Goal: Transaction & Acquisition: Obtain resource

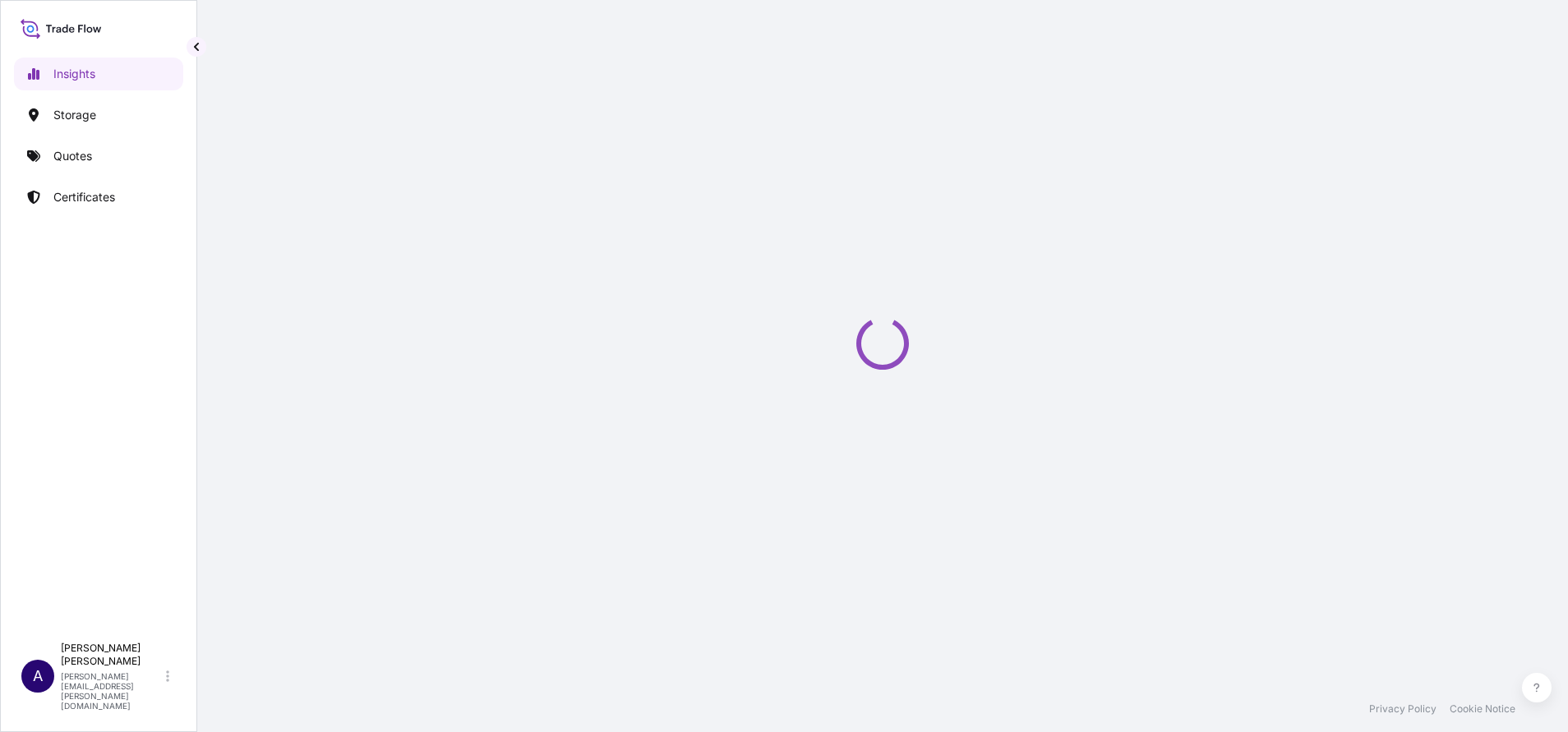
select select "2025"
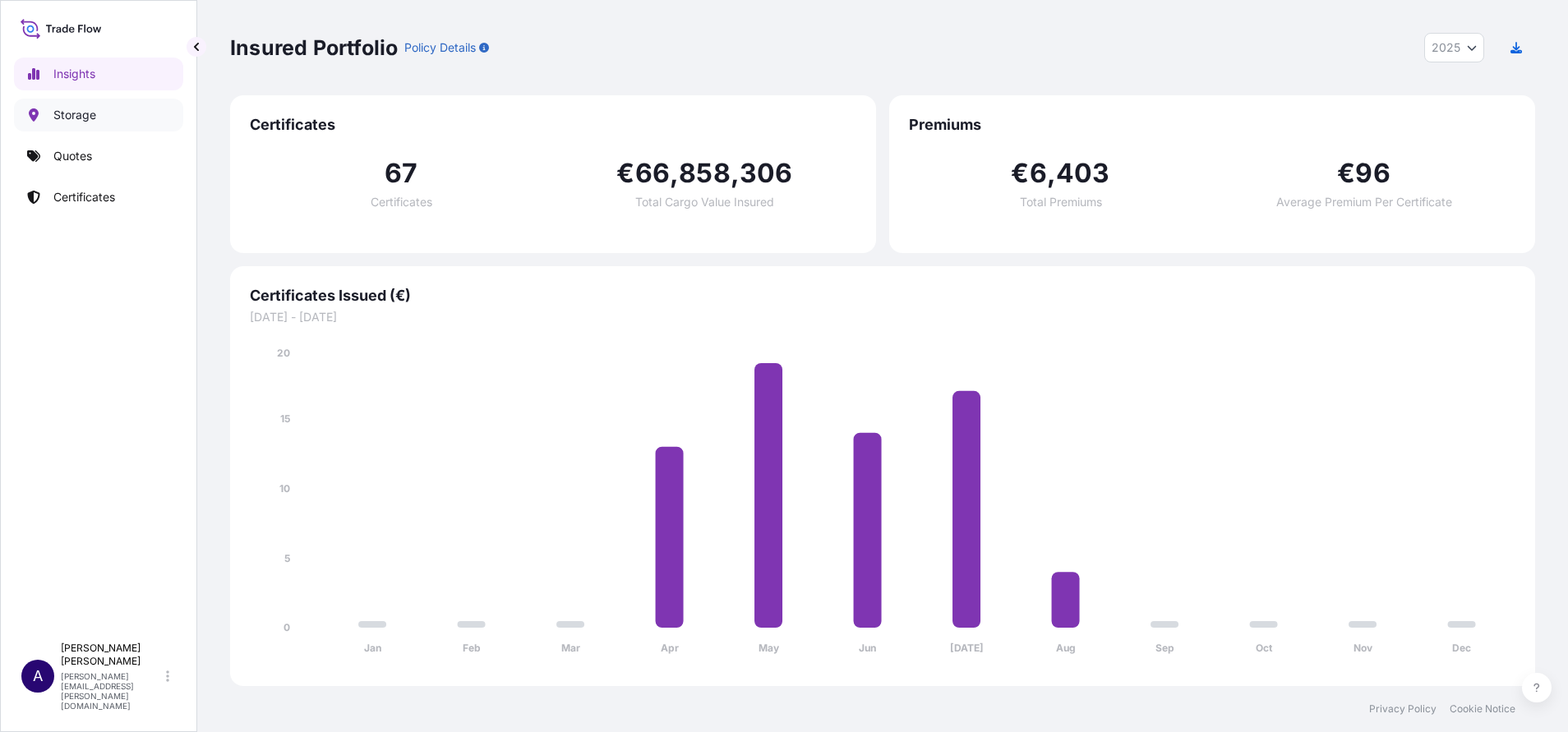
click at [93, 112] on p "Storage" at bounding box center [74, 115] width 43 height 17
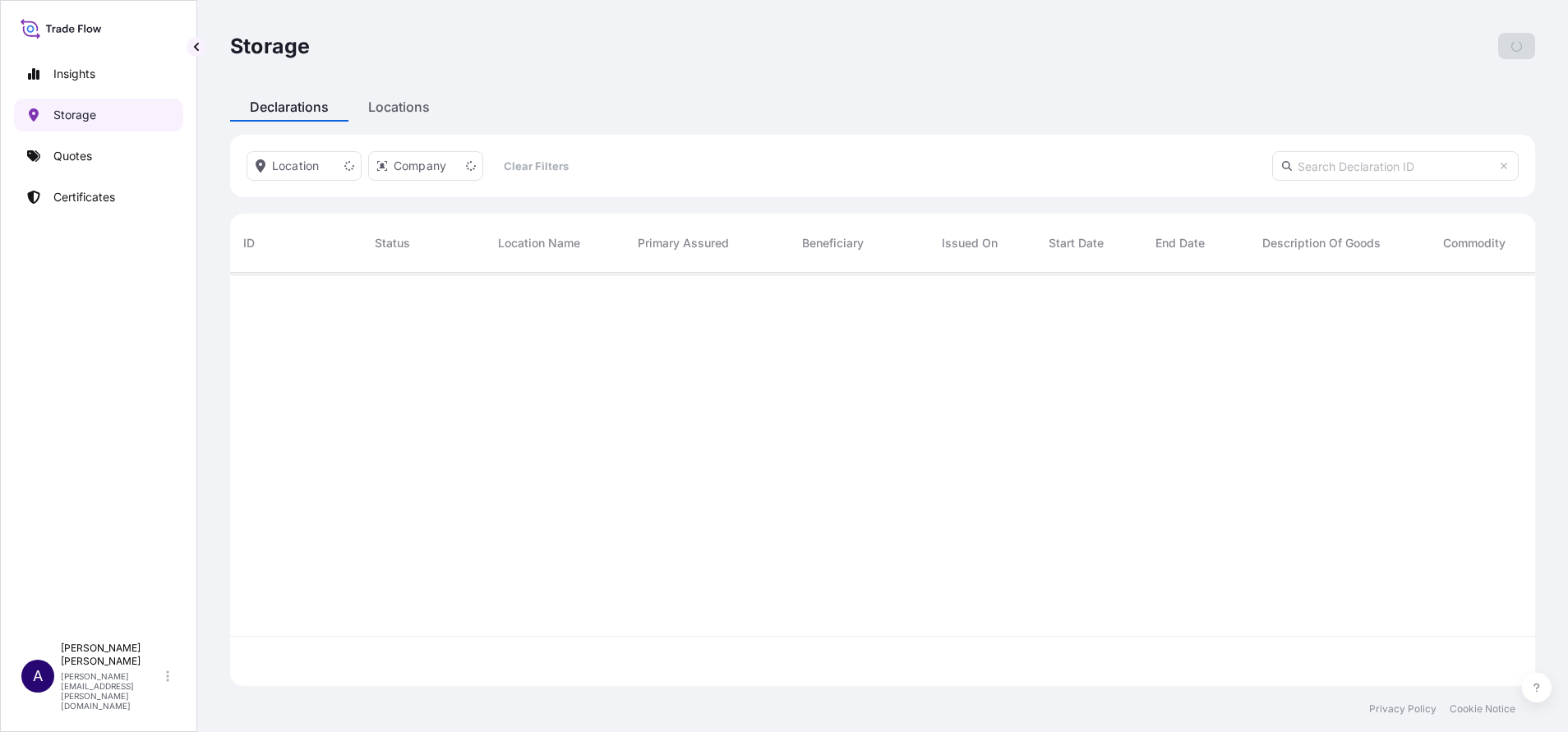
scroll to position [404, 1286]
click at [1488, 46] on p "Add Declaration" at bounding box center [1479, 46] width 85 height 17
select select "EUR"
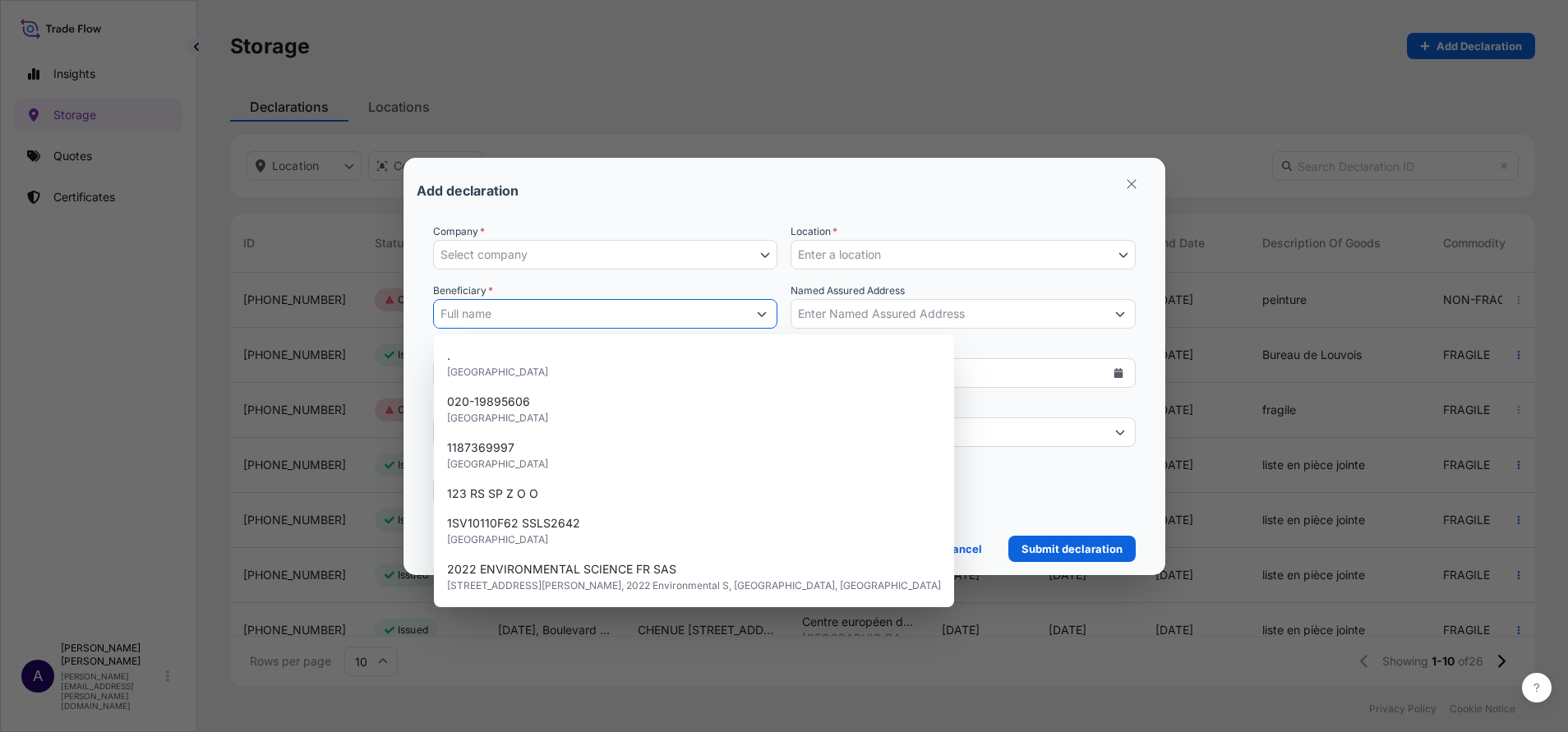
click at [763, 319] on button "Show suggestions" at bounding box center [762, 313] width 30 height 30
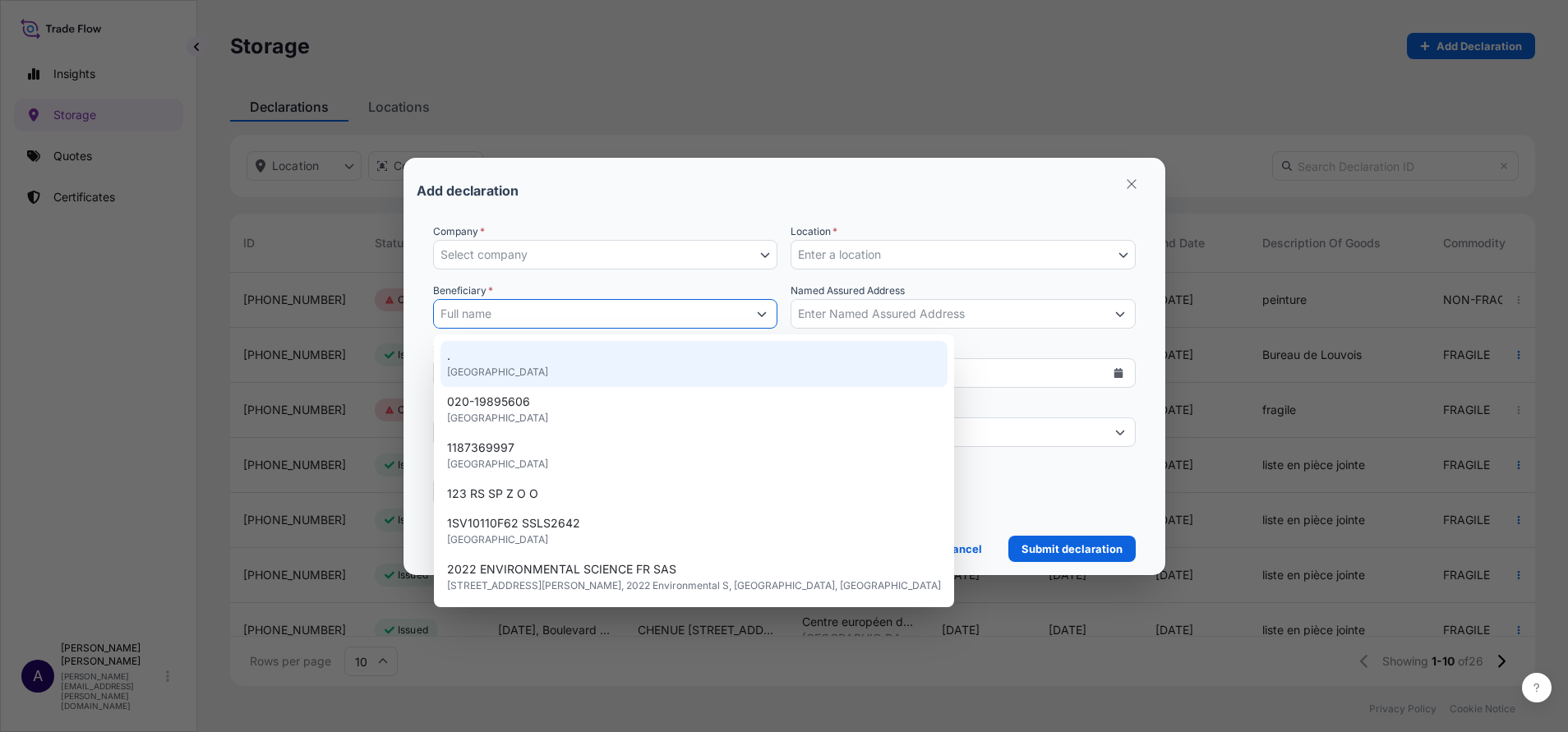
click at [772, 283] on div "Beneficiary *" at bounding box center [605, 305] width 345 height 46
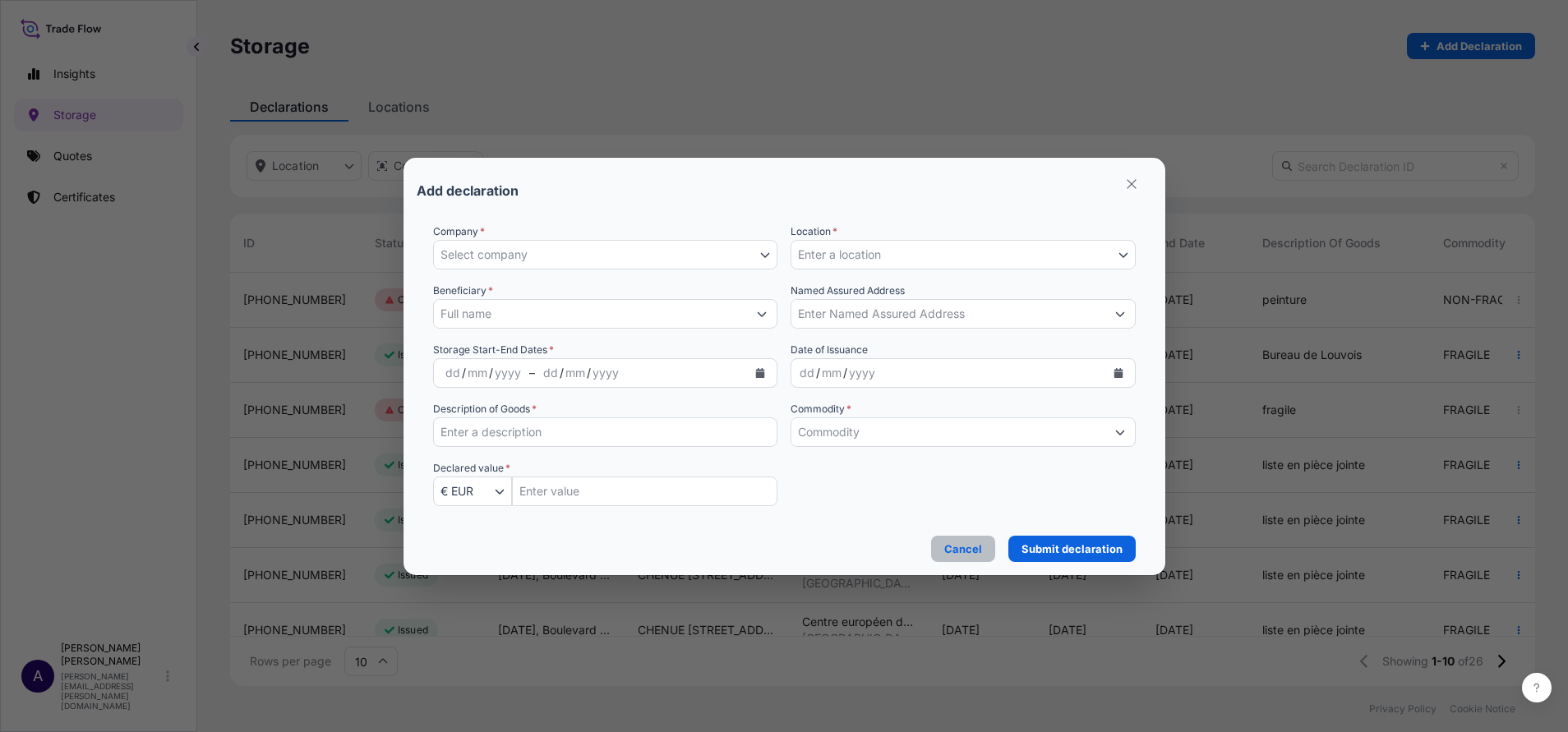
click at [949, 551] on p "Cancel" at bounding box center [963, 549] width 38 height 17
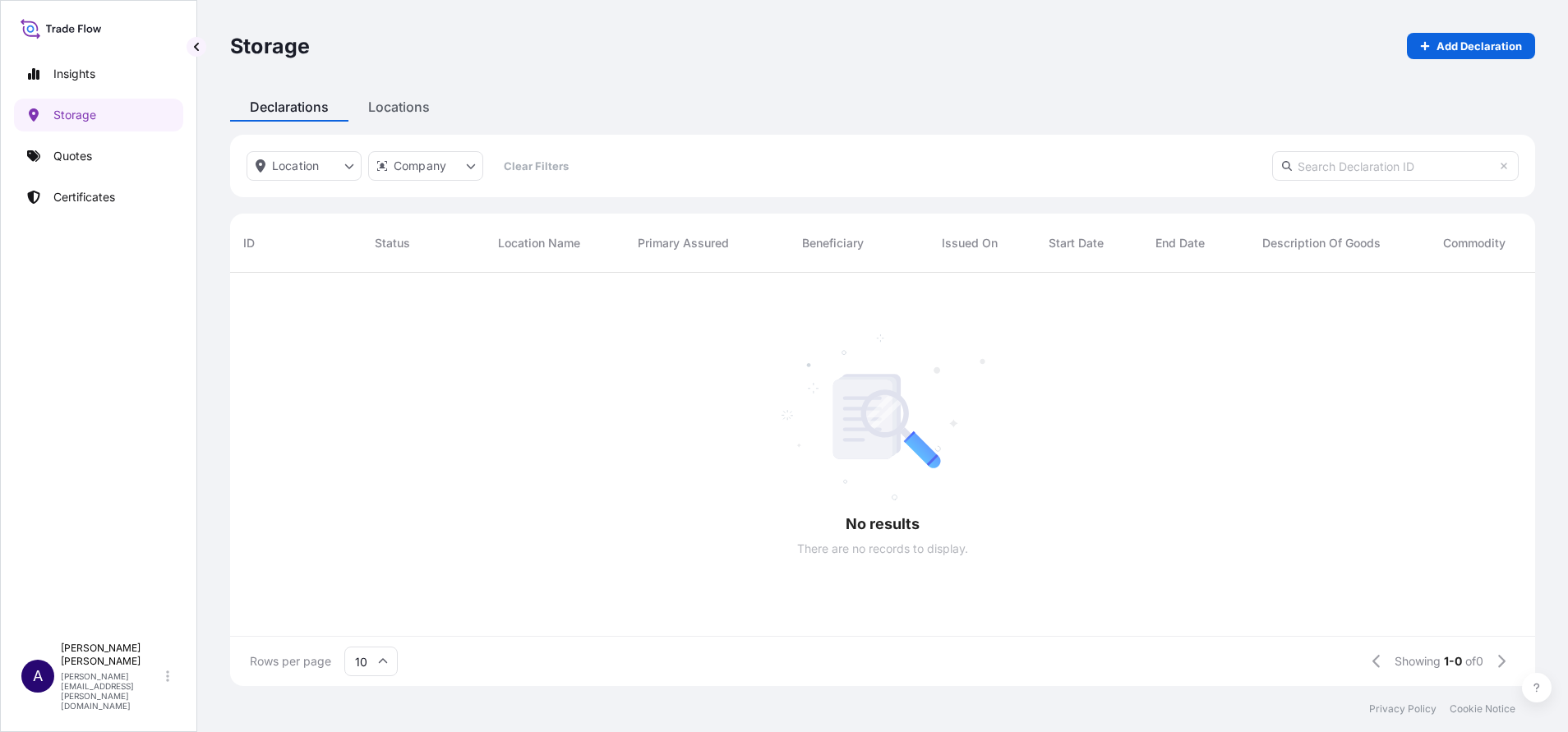
scroll to position [404, 1286]
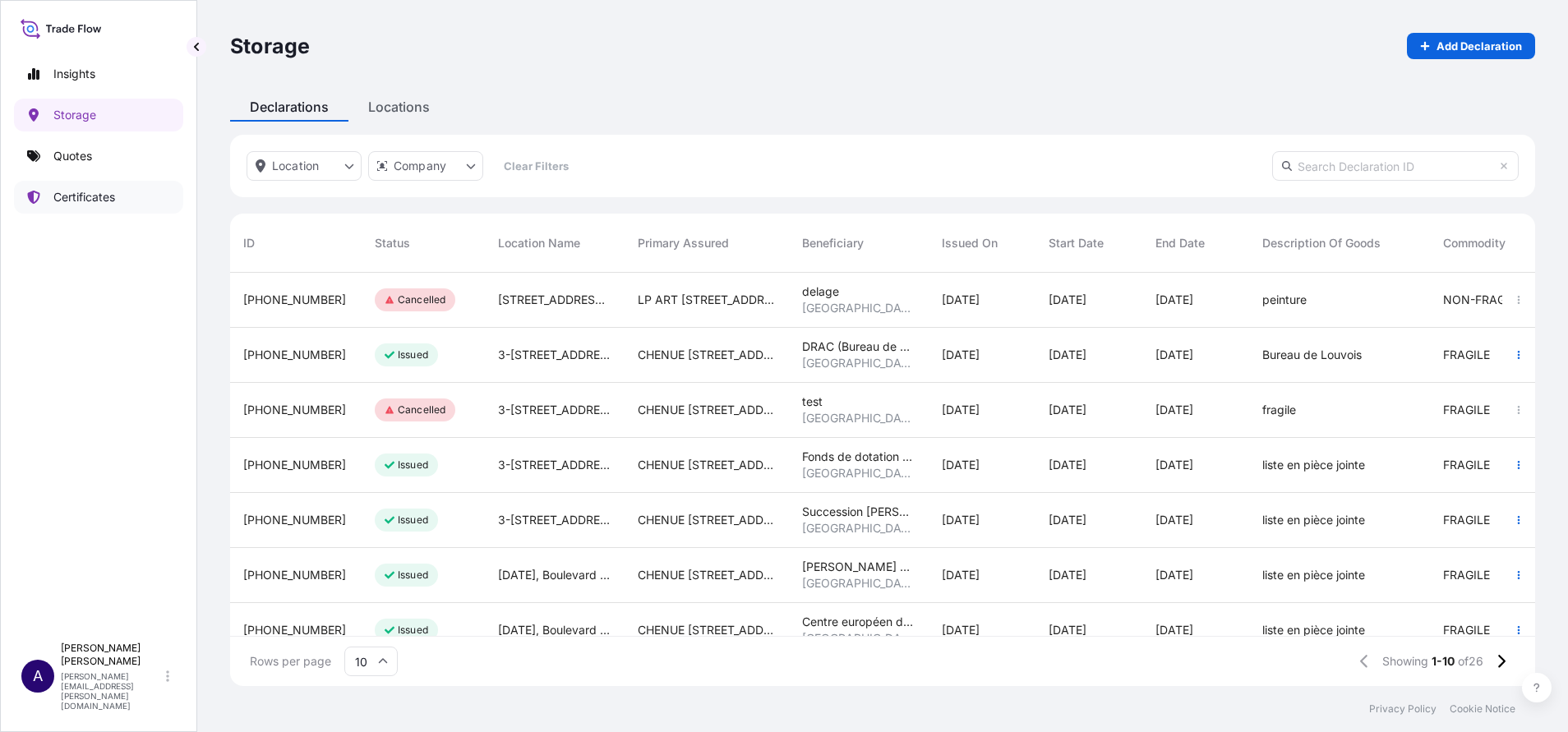
click at [75, 203] on p "Certificates" at bounding box center [84, 196] width 62 height 17
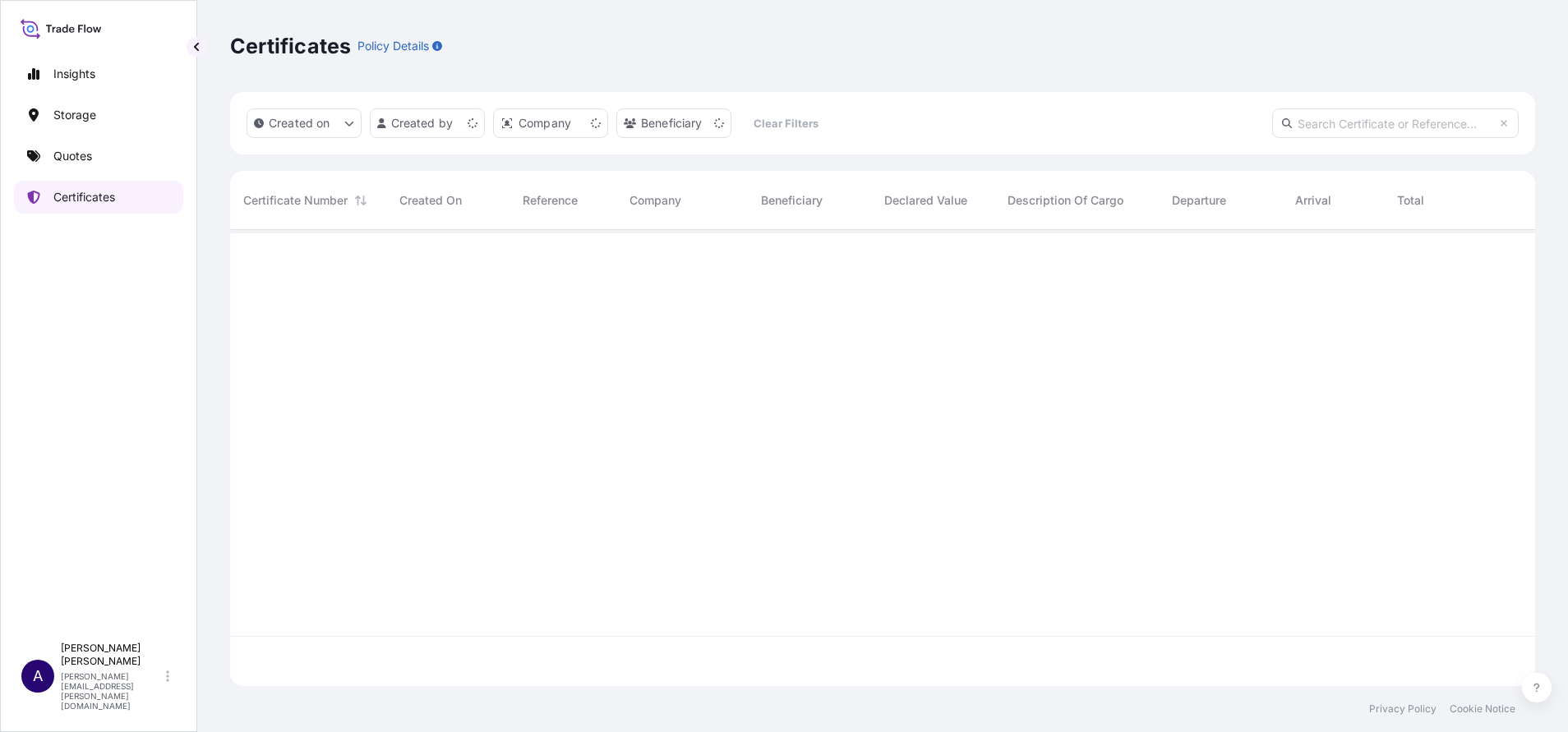
scroll to position [446, 1286]
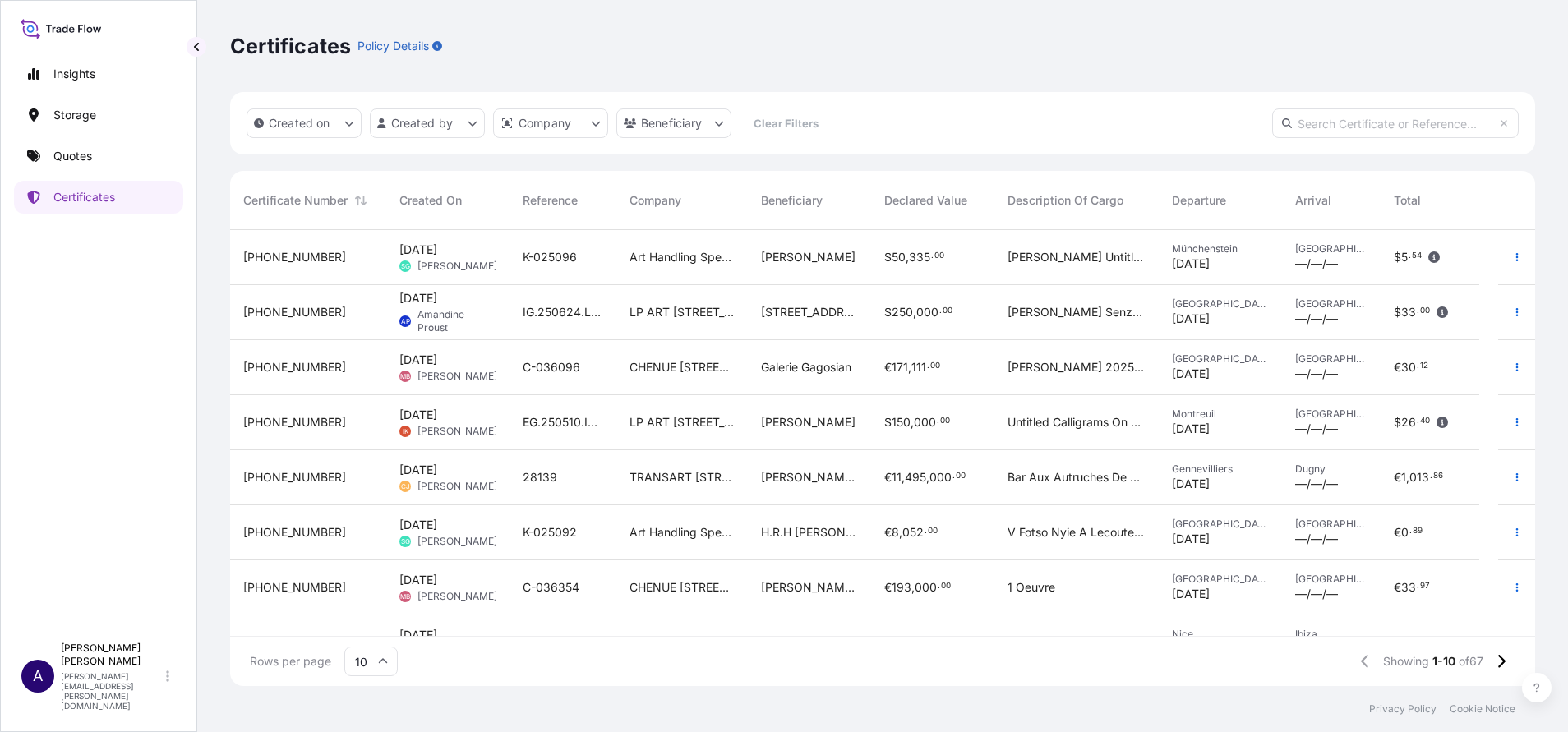
click at [380, 660] on icon at bounding box center [383, 662] width 10 height 10
click at [371, 612] on div "50" at bounding box center [371, 615] width 41 height 31
click at [80, 122] on p "Storage" at bounding box center [74, 115] width 43 height 17
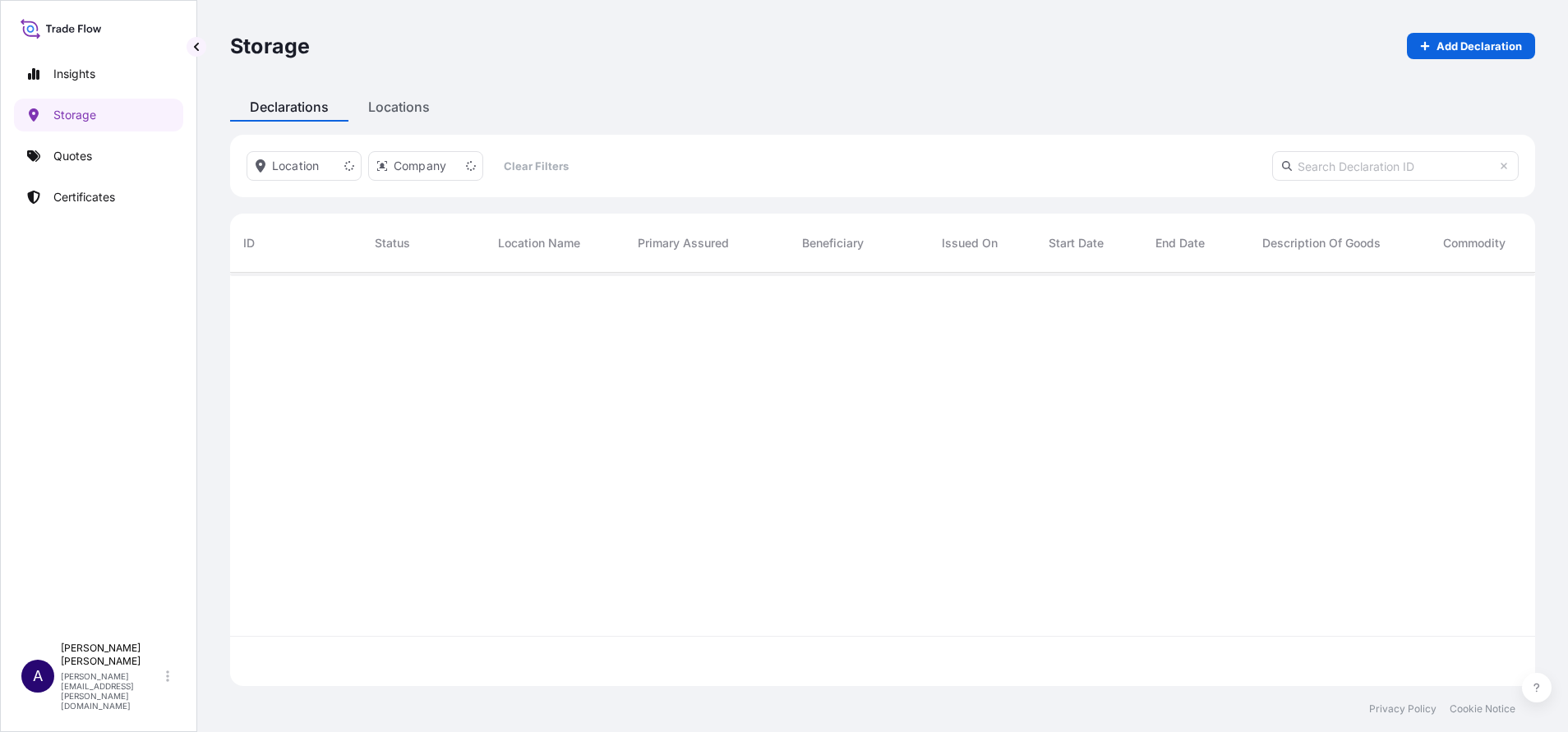
scroll to position [404, 1286]
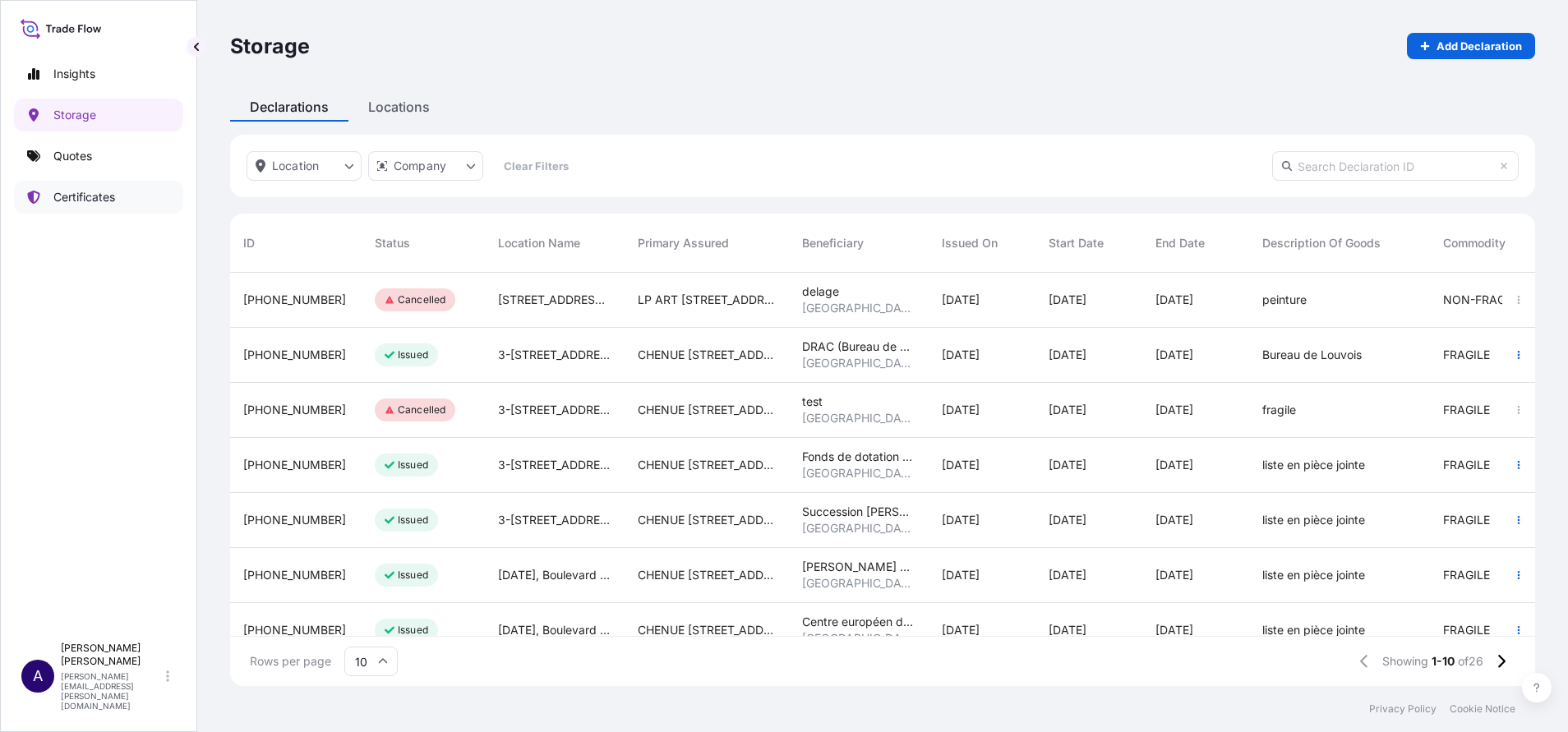
click at [104, 194] on p "Certificates" at bounding box center [84, 196] width 62 height 17
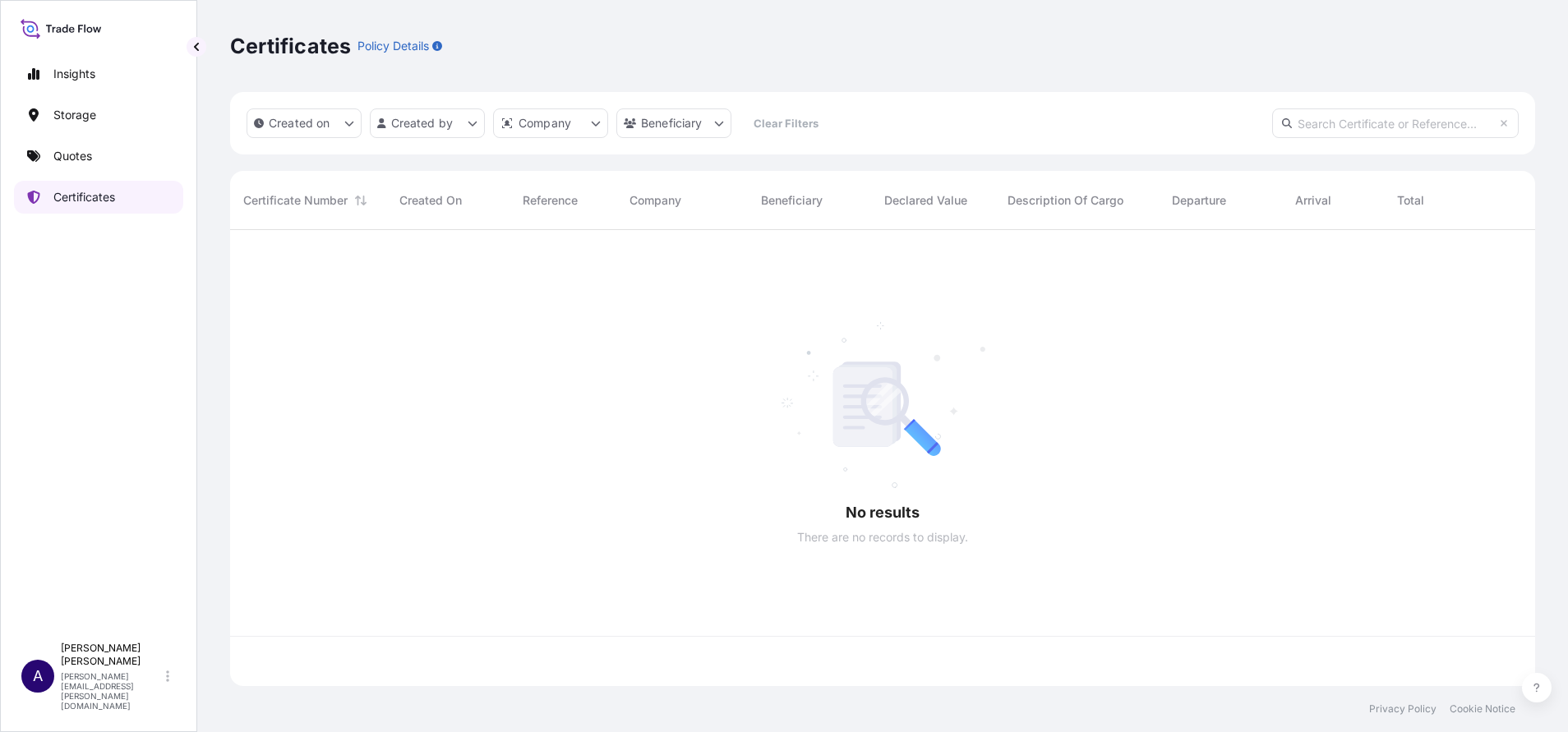
scroll to position [446, 1286]
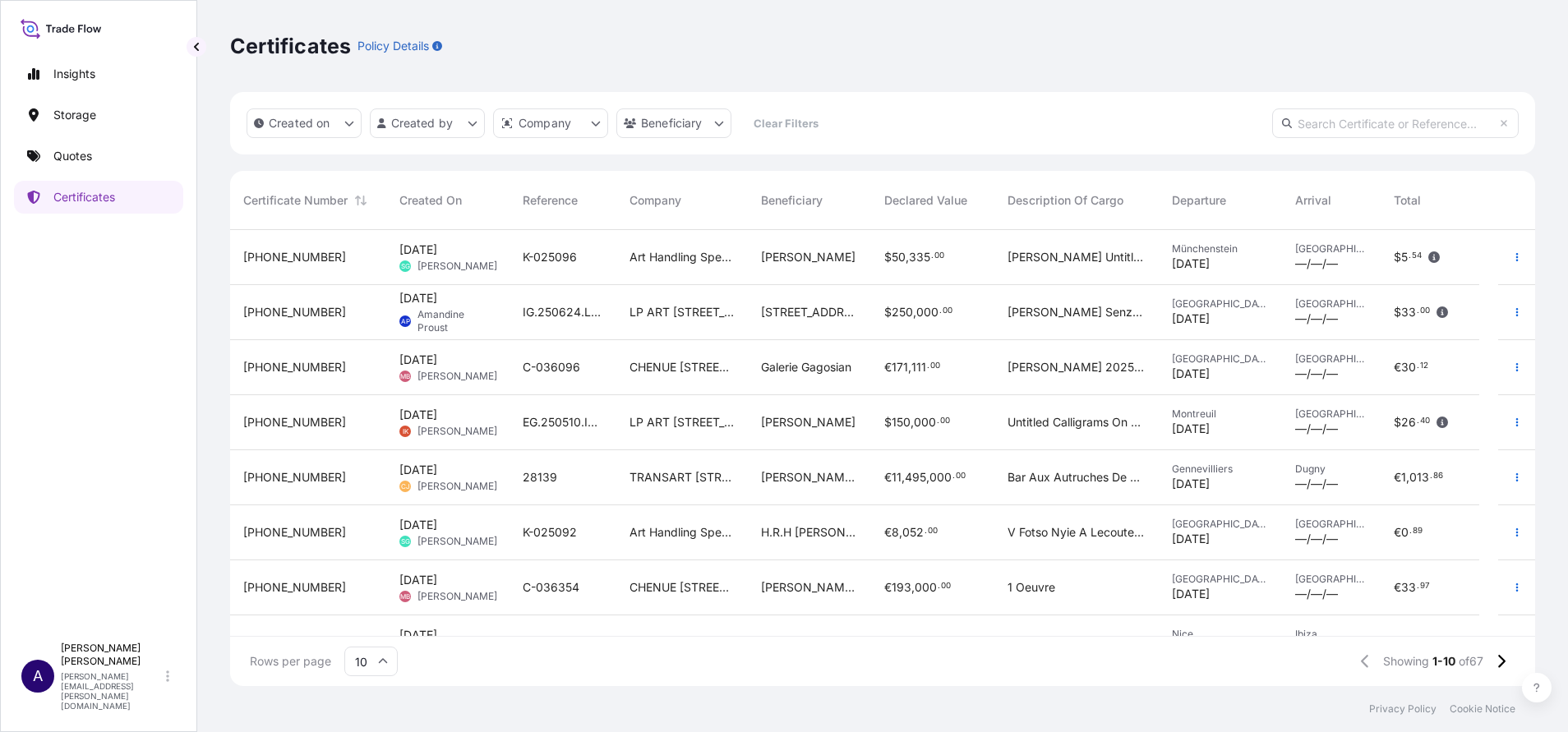
click at [265, 254] on span "[PHONE_NUMBER]" at bounding box center [295, 257] width 103 height 17
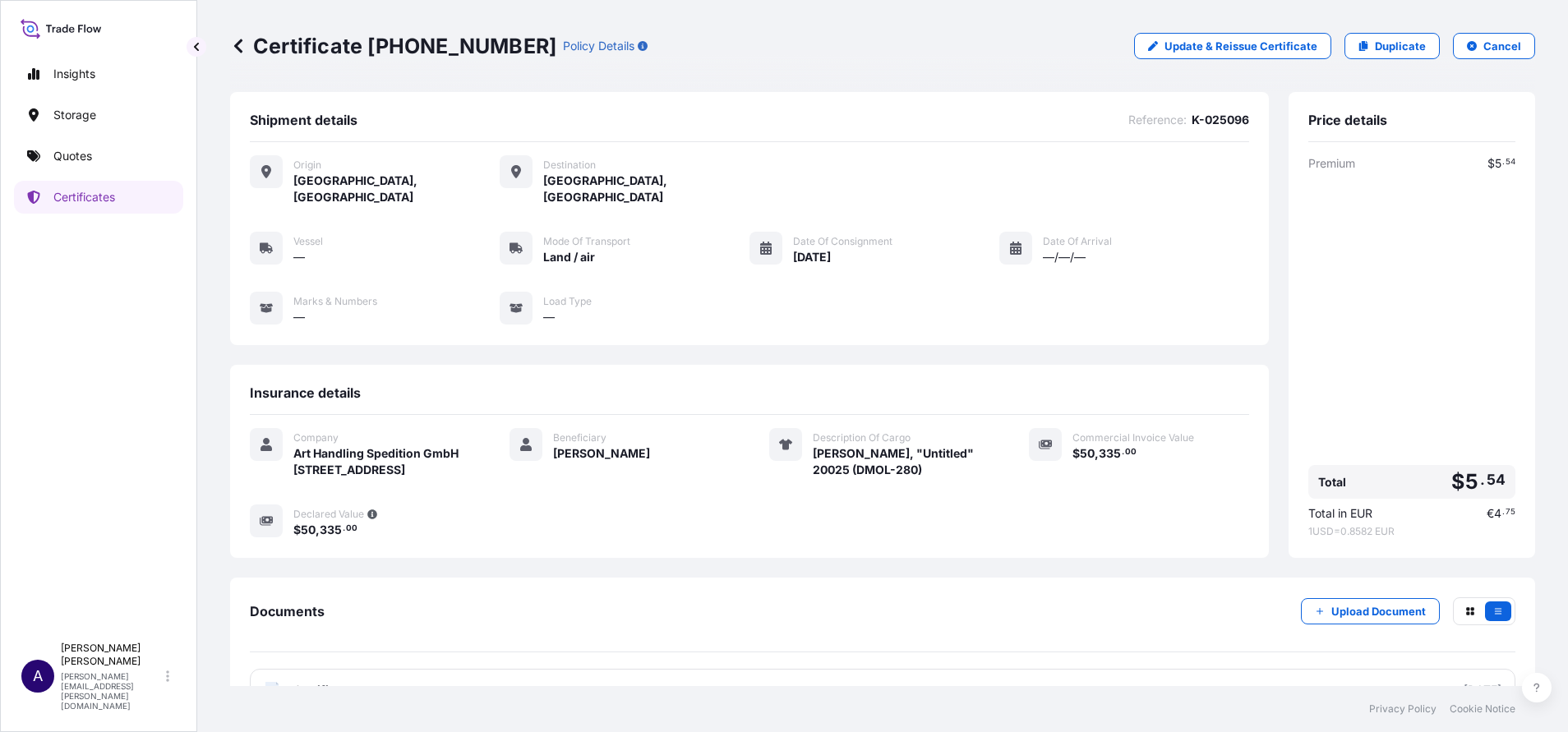
click at [234, 46] on icon at bounding box center [238, 46] width 8 height 14
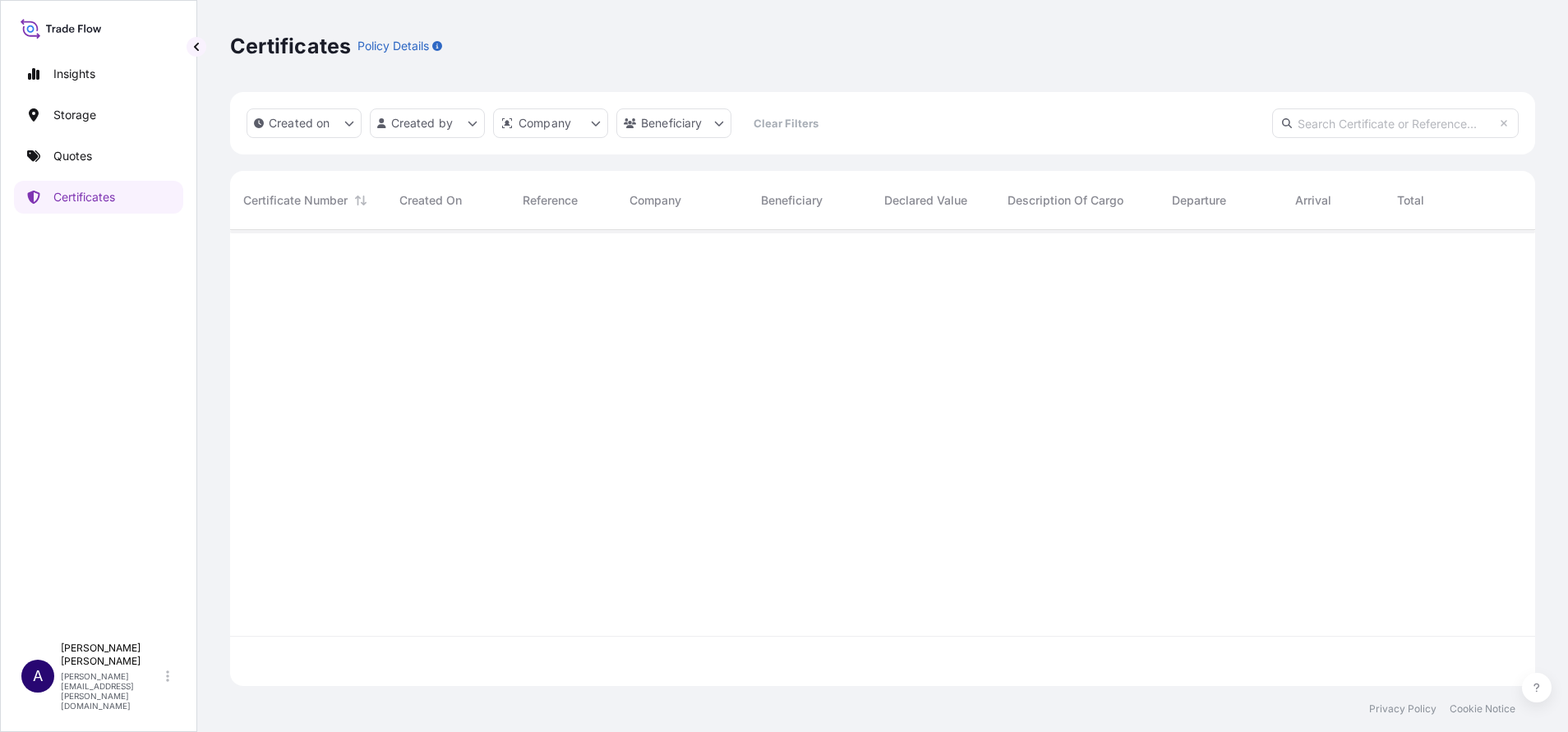
scroll to position [446, 1286]
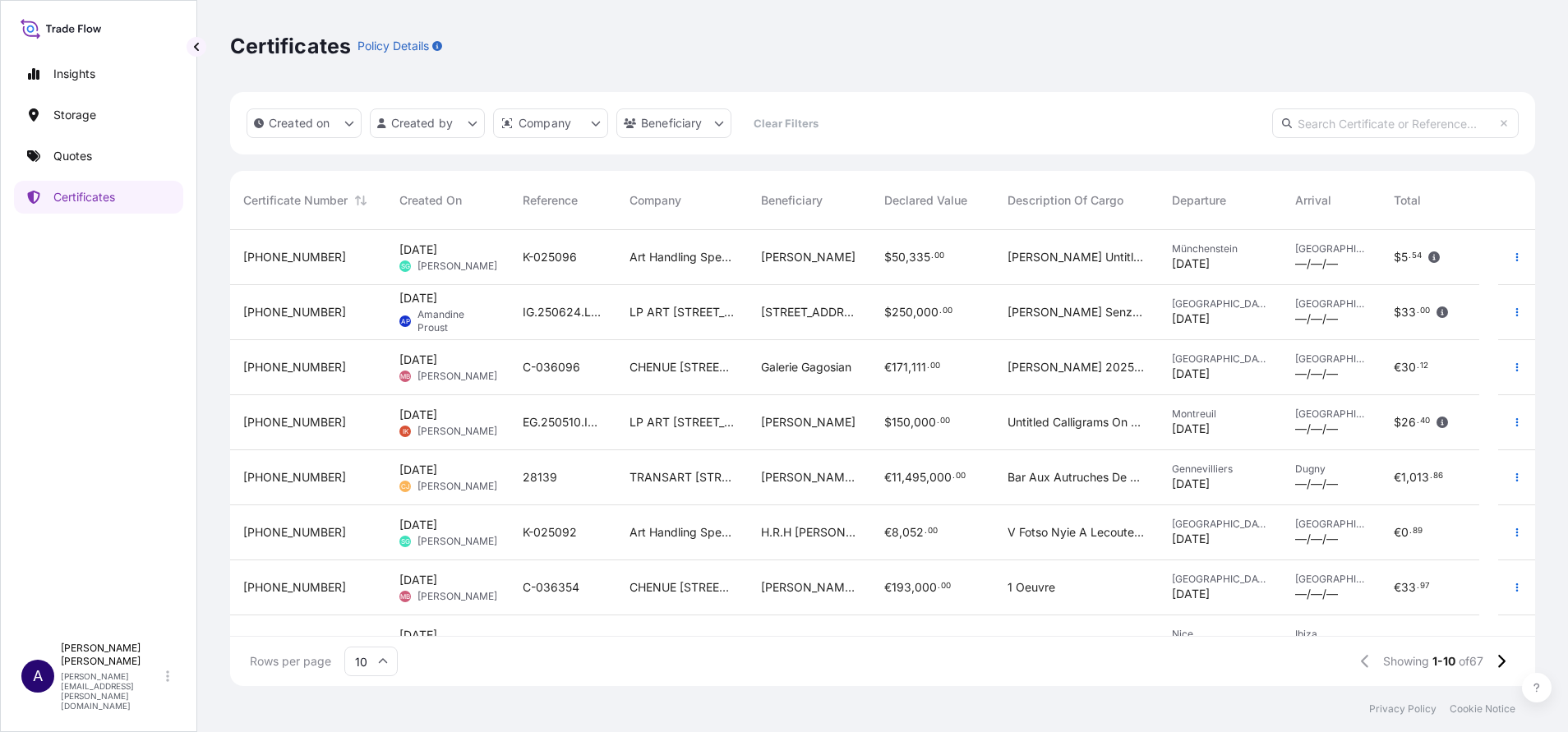
click at [276, 367] on span "[PHONE_NUMBER]" at bounding box center [295, 367] width 103 height 17
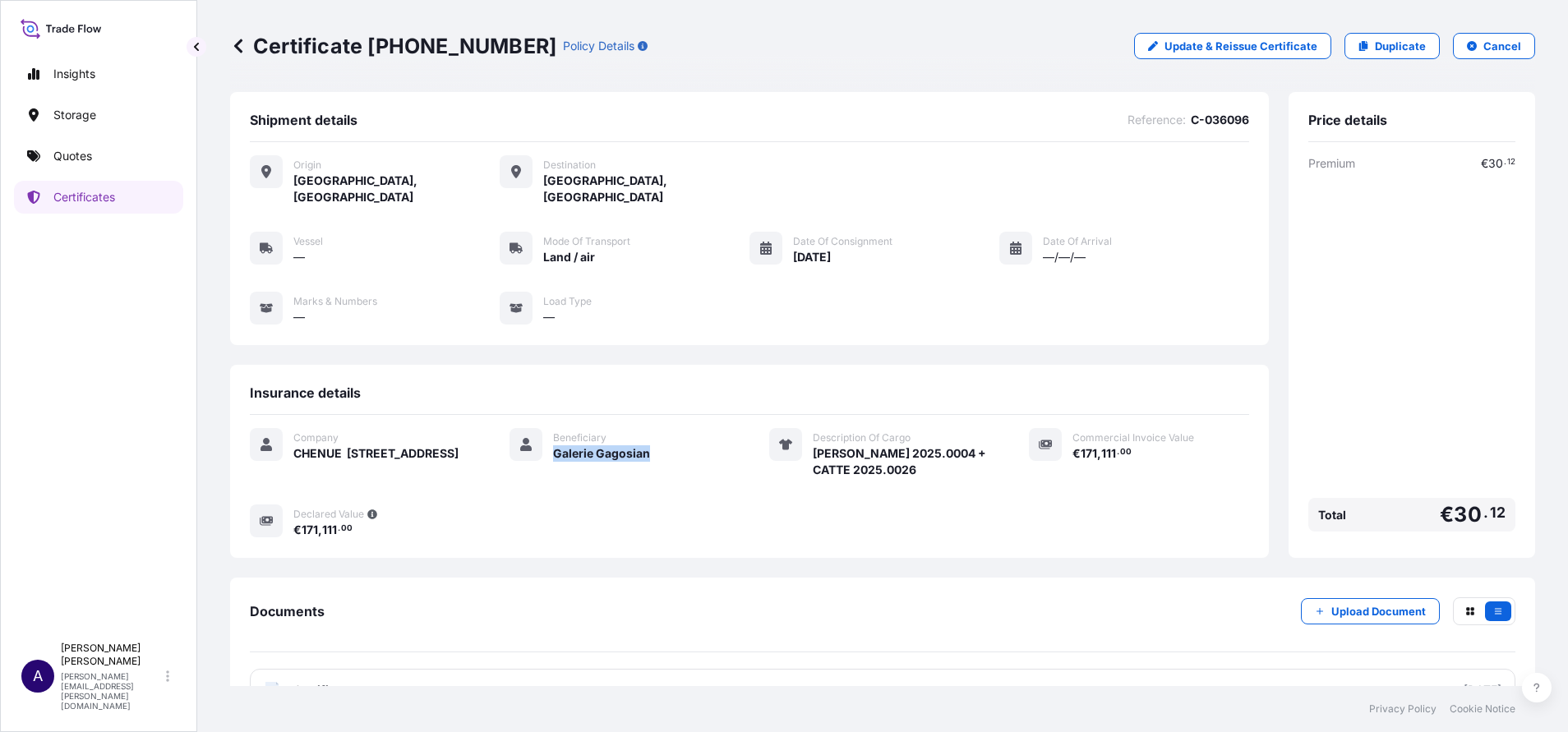
drag, startPoint x: 643, startPoint y: 438, endPoint x: 546, endPoint y: 441, distance: 97.0
click at [546, 441] on div "Beneficiary Galerie Gagosian" at bounding box center [619, 452] width 220 height 51
copy span "Galerie Gagosian"
click at [71, 155] on p "Quotes" at bounding box center [72, 156] width 39 height 17
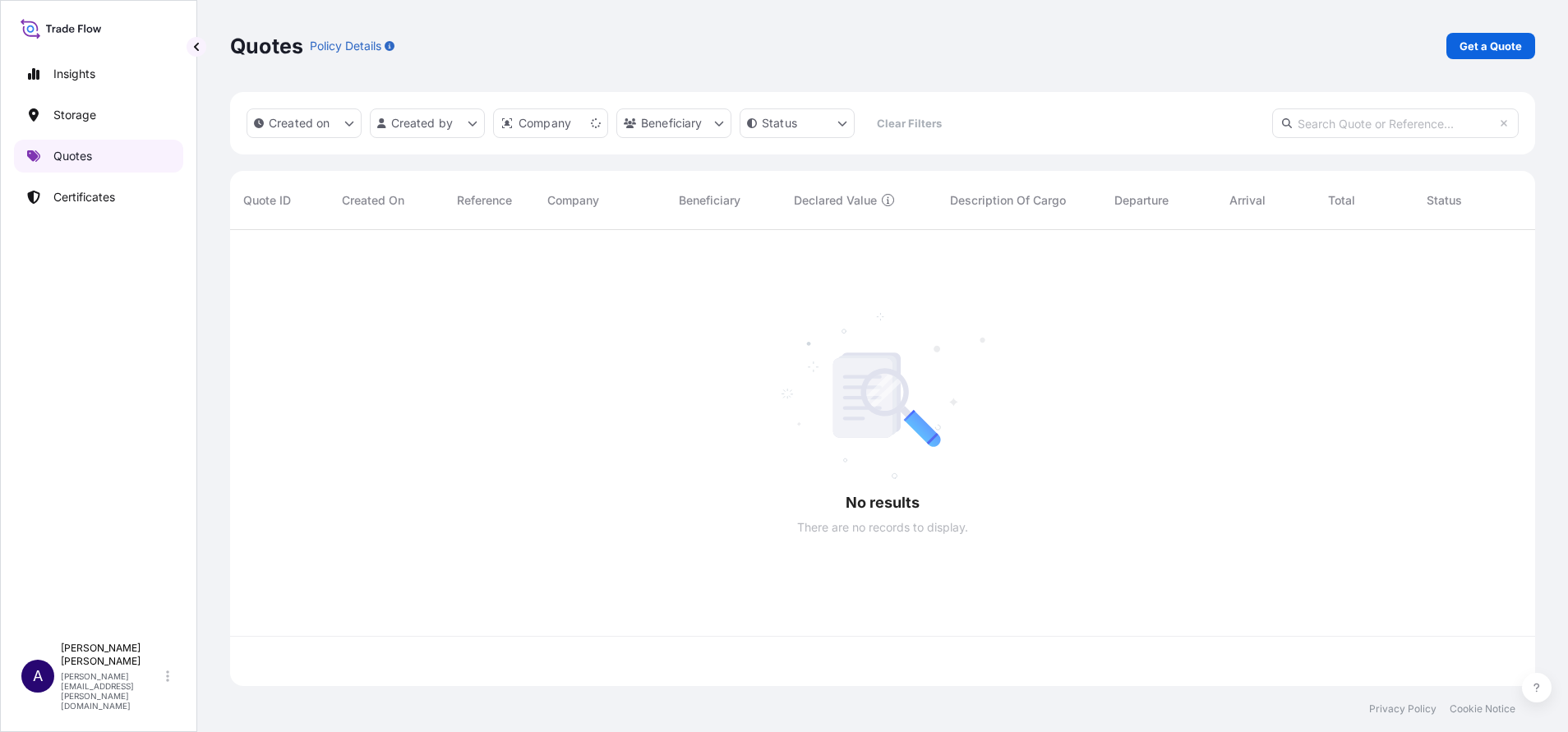
scroll to position [446, 1286]
click at [1461, 44] on p "Get a Quote" at bounding box center [1491, 46] width 63 height 17
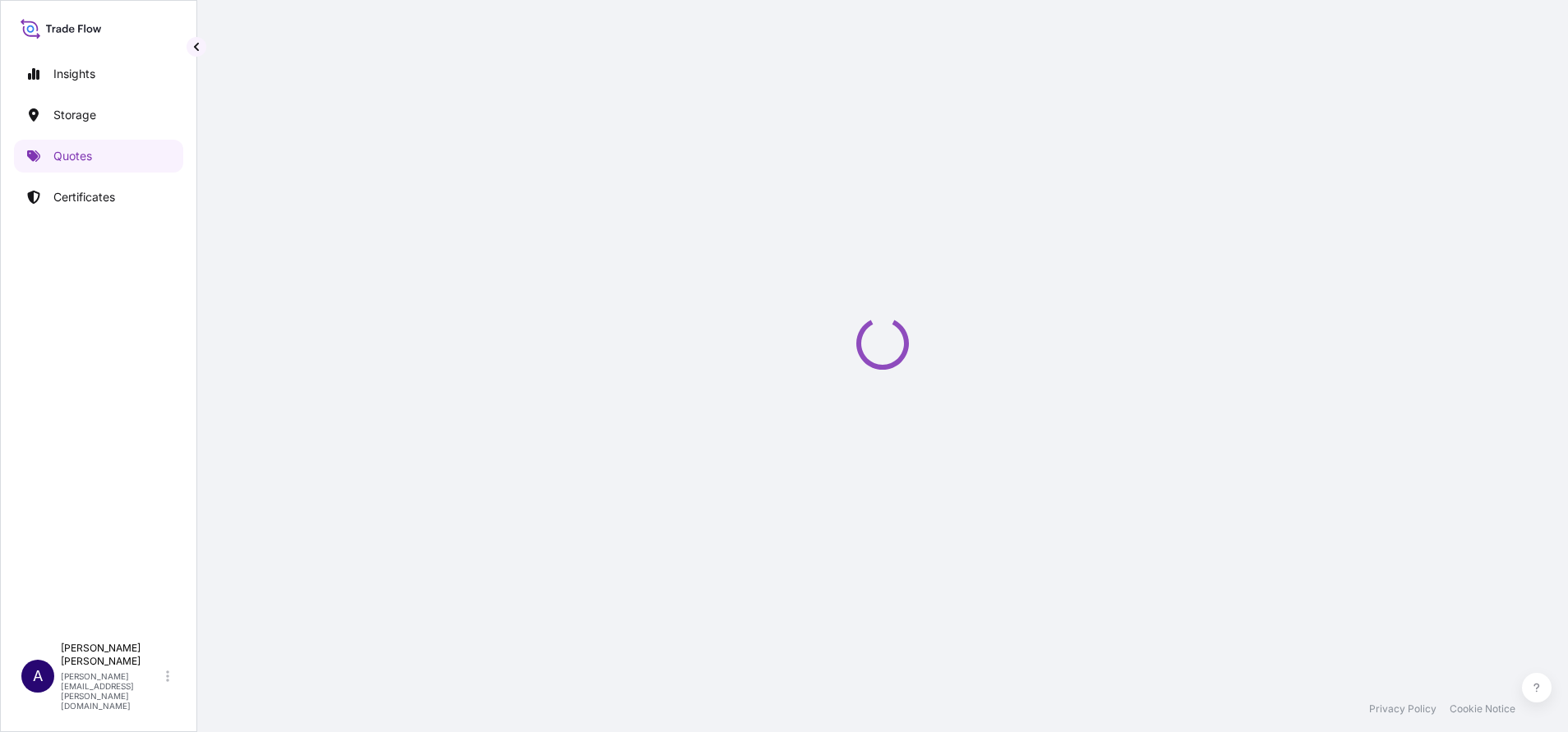
select select "Sea"
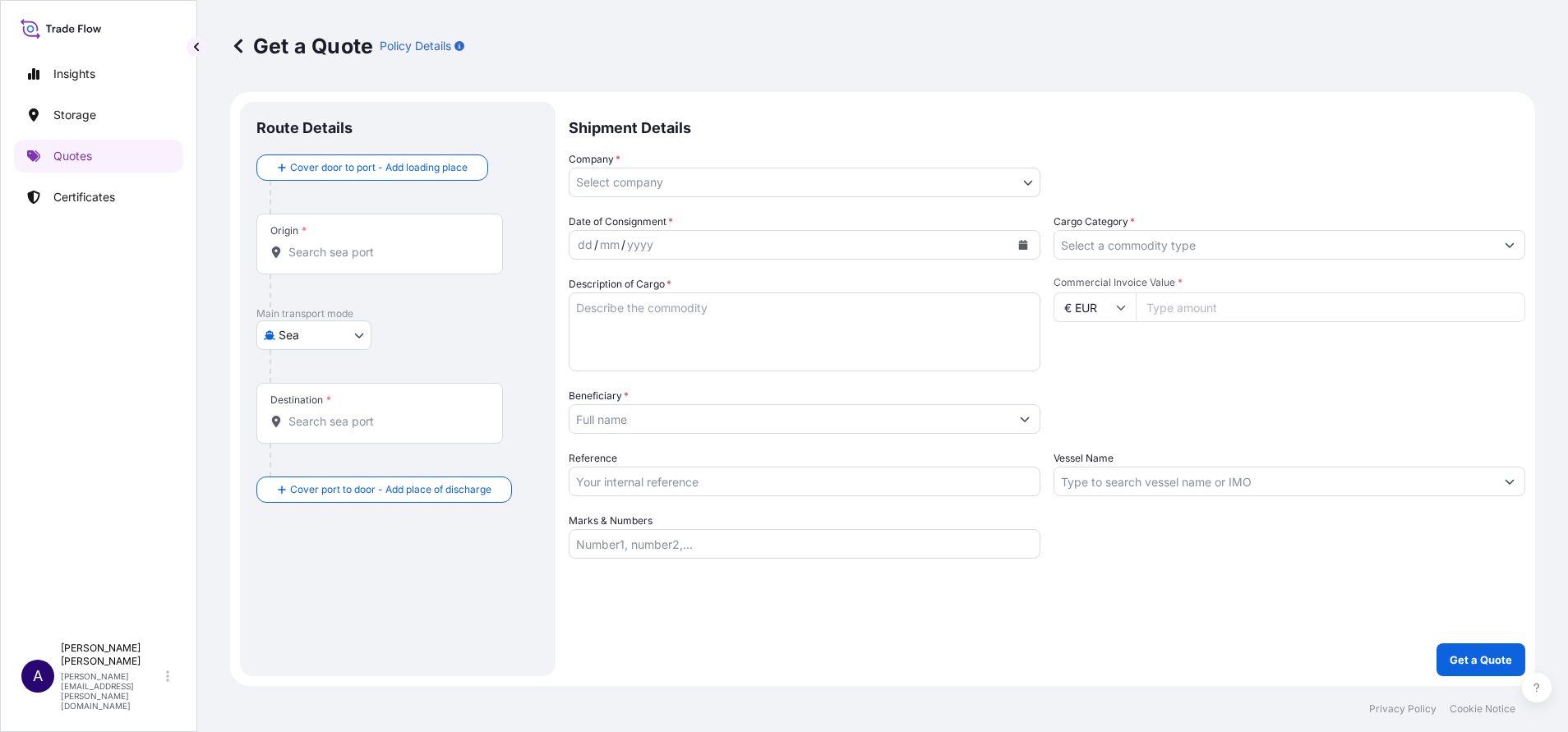
click at [932, 423] on input "Beneficiary *" at bounding box center [790, 419] width 441 height 30
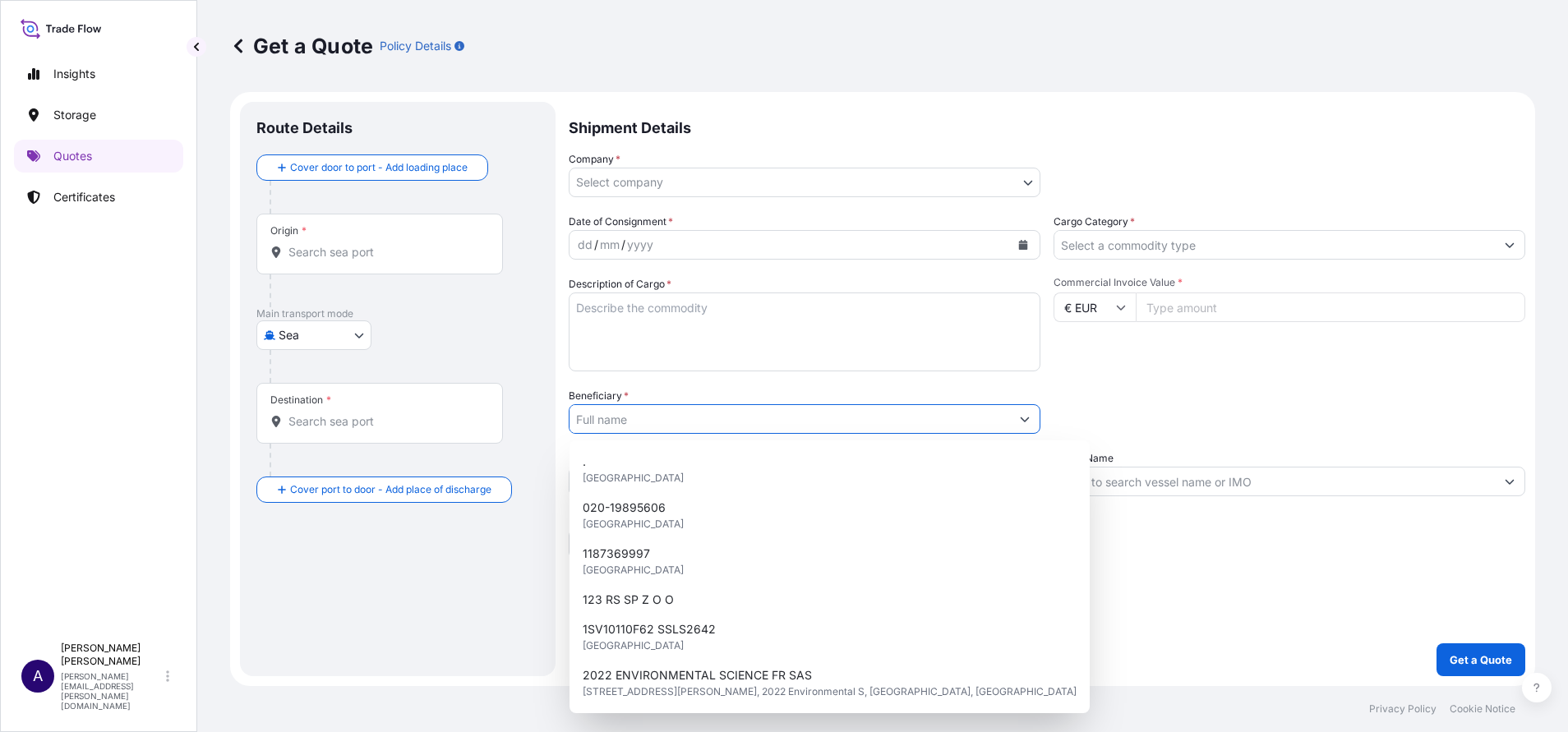
paste input "Galerie Gagosian"
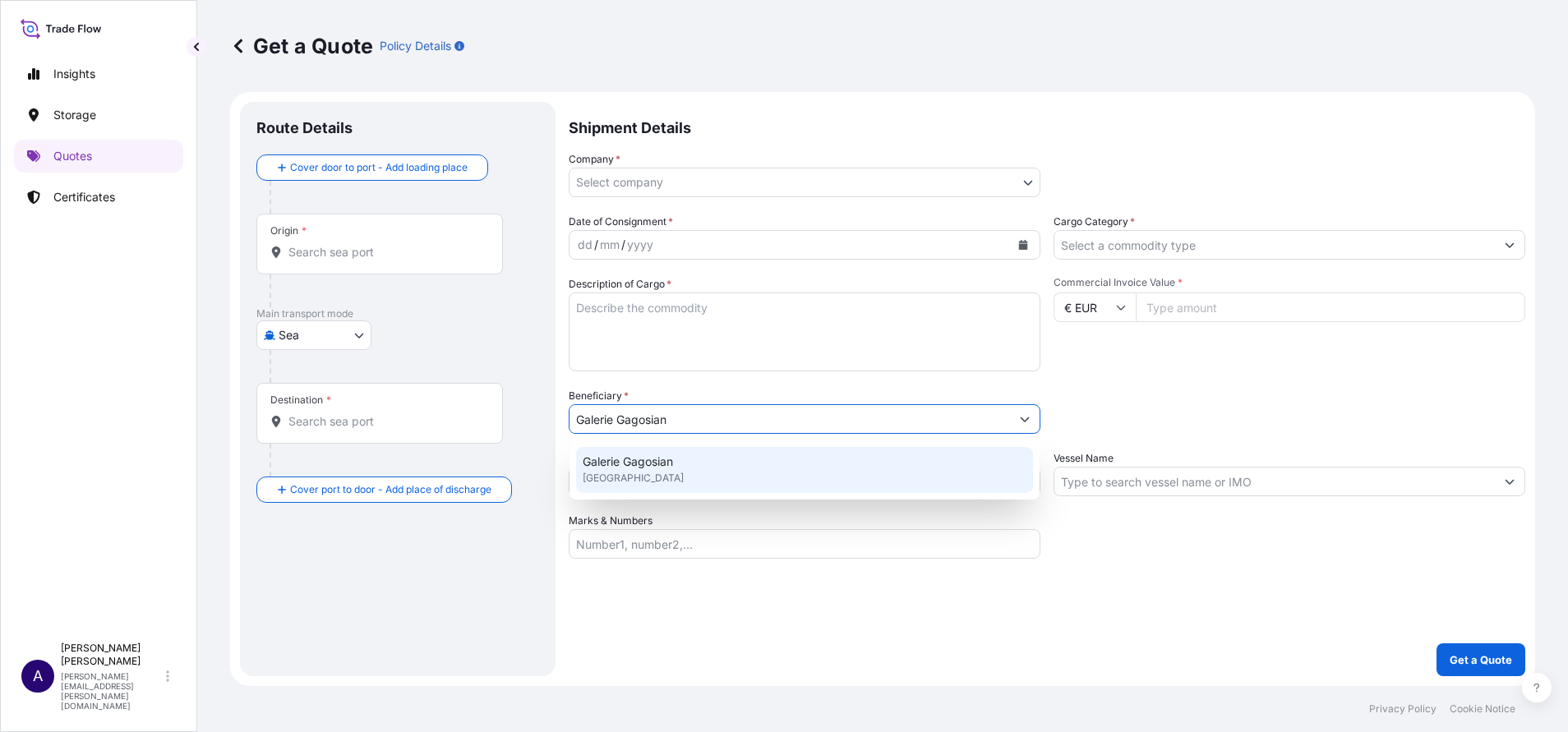
click at [686, 468] on div "Galerie Gagosian [GEOGRAPHIC_DATA]" at bounding box center [804, 469] width 457 height 46
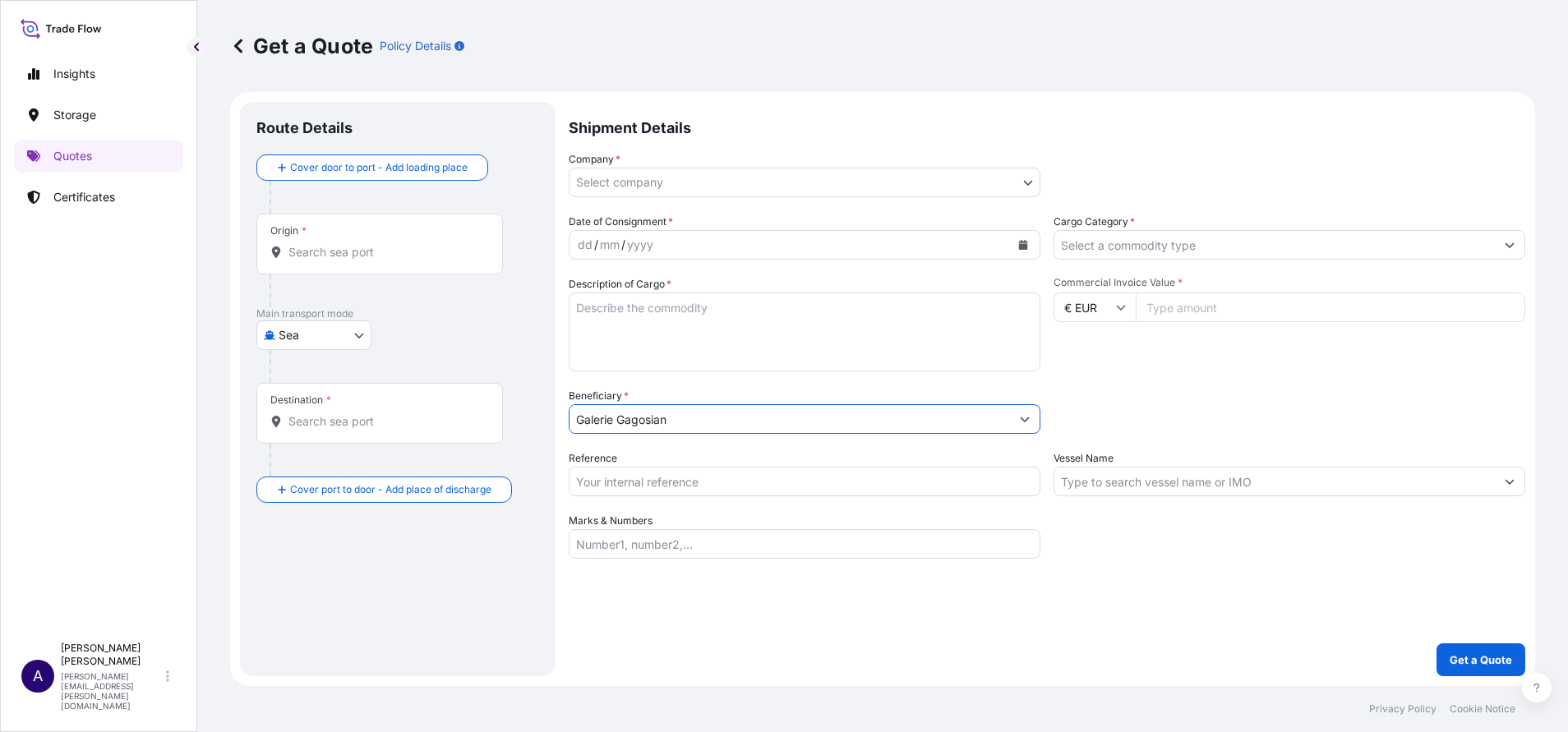
type input "Galerie Gagosian"
click at [1098, 574] on div "Shipment Details Company * Select company CHENUE [STREET_ADDRESS] Art Handling …" at bounding box center [1047, 389] width 957 height 574
click at [1266, 424] on div "Packing Category Type to search a container mode Please select a primary mode o…" at bounding box center [1289, 411] width 471 height 46
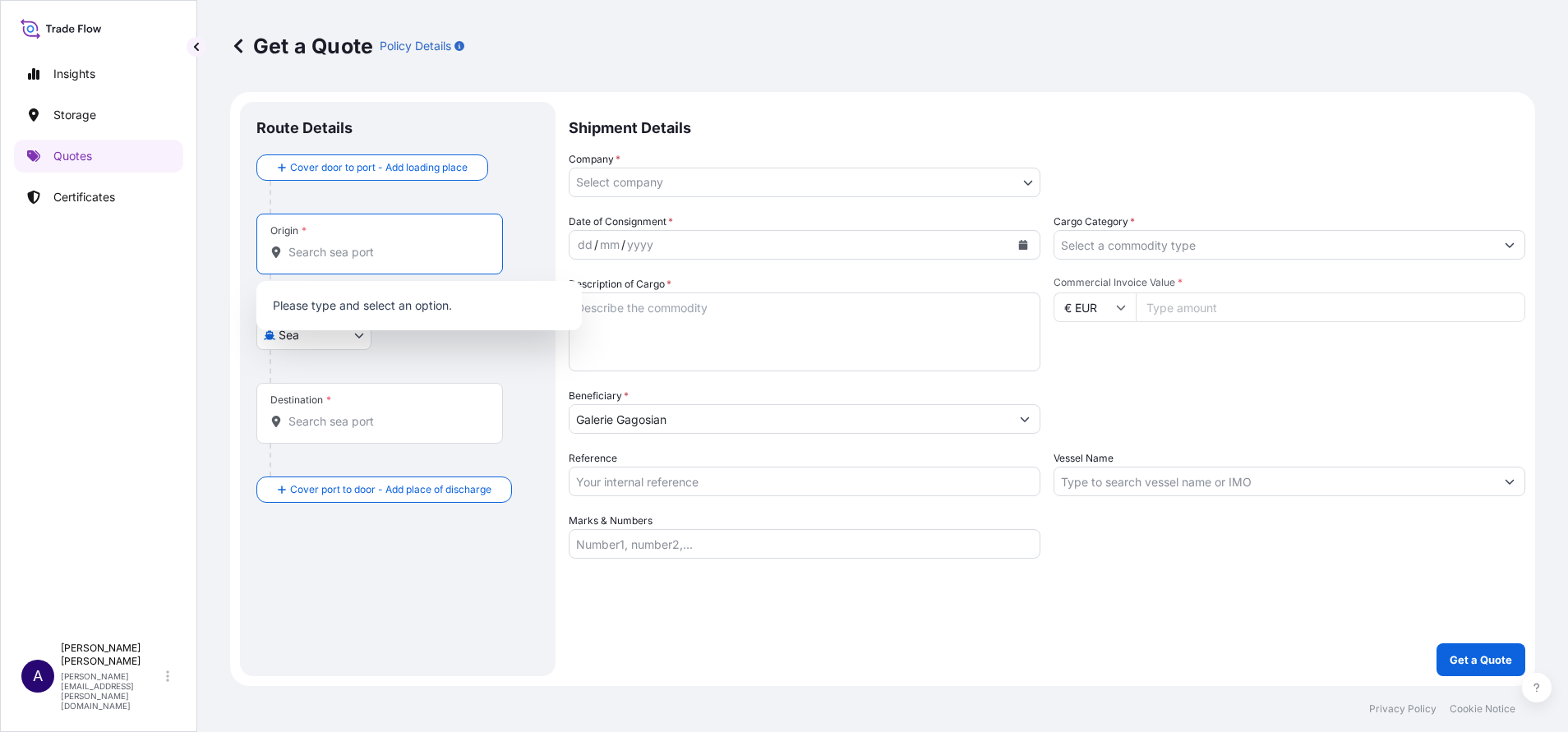
click at [444, 255] on input "Origin *" at bounding box center [385, 252] width 194 height 17
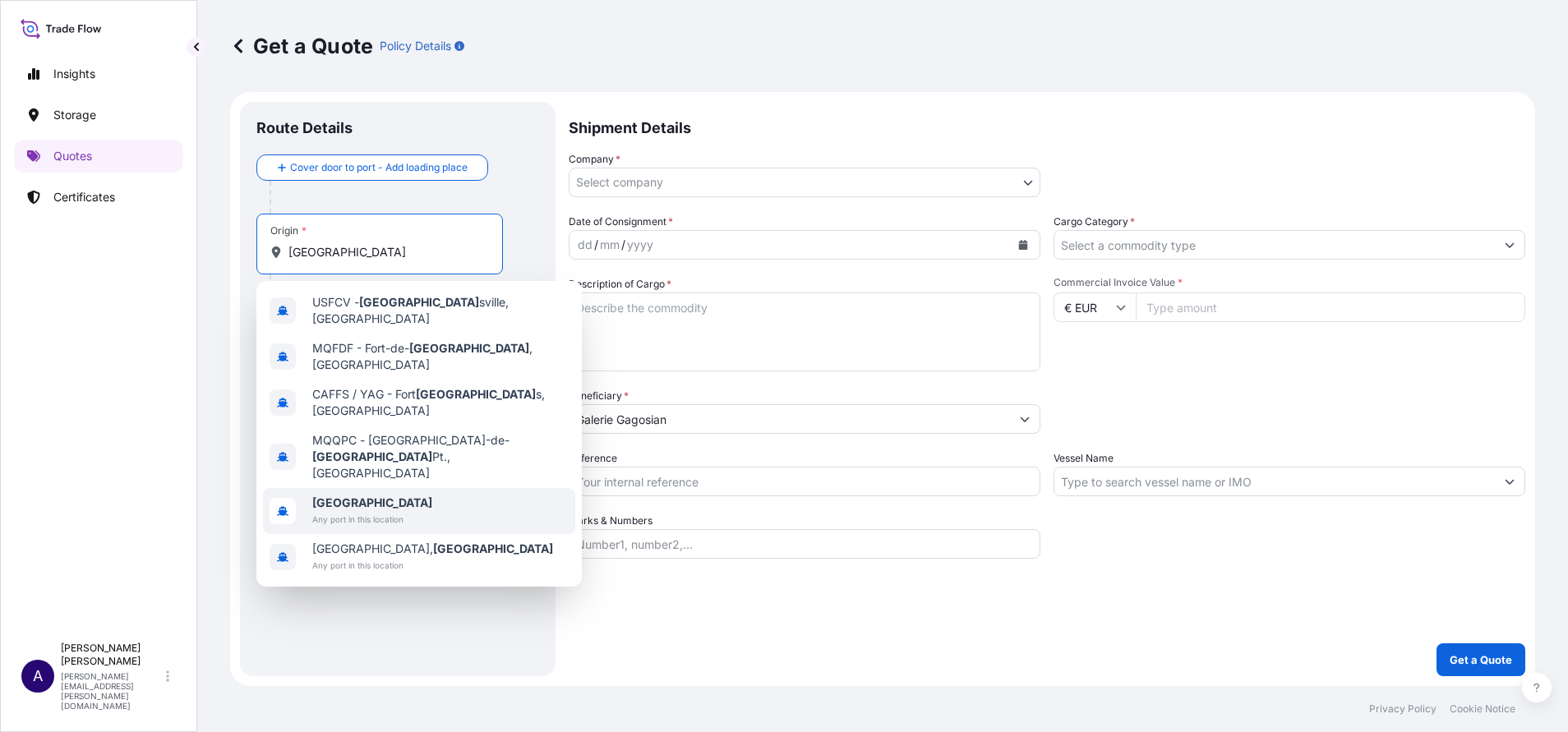
click at [347, 495] on b "[GEOGRAPHIC_DATA]" at bounding box center [372, 502] width 120 height 14
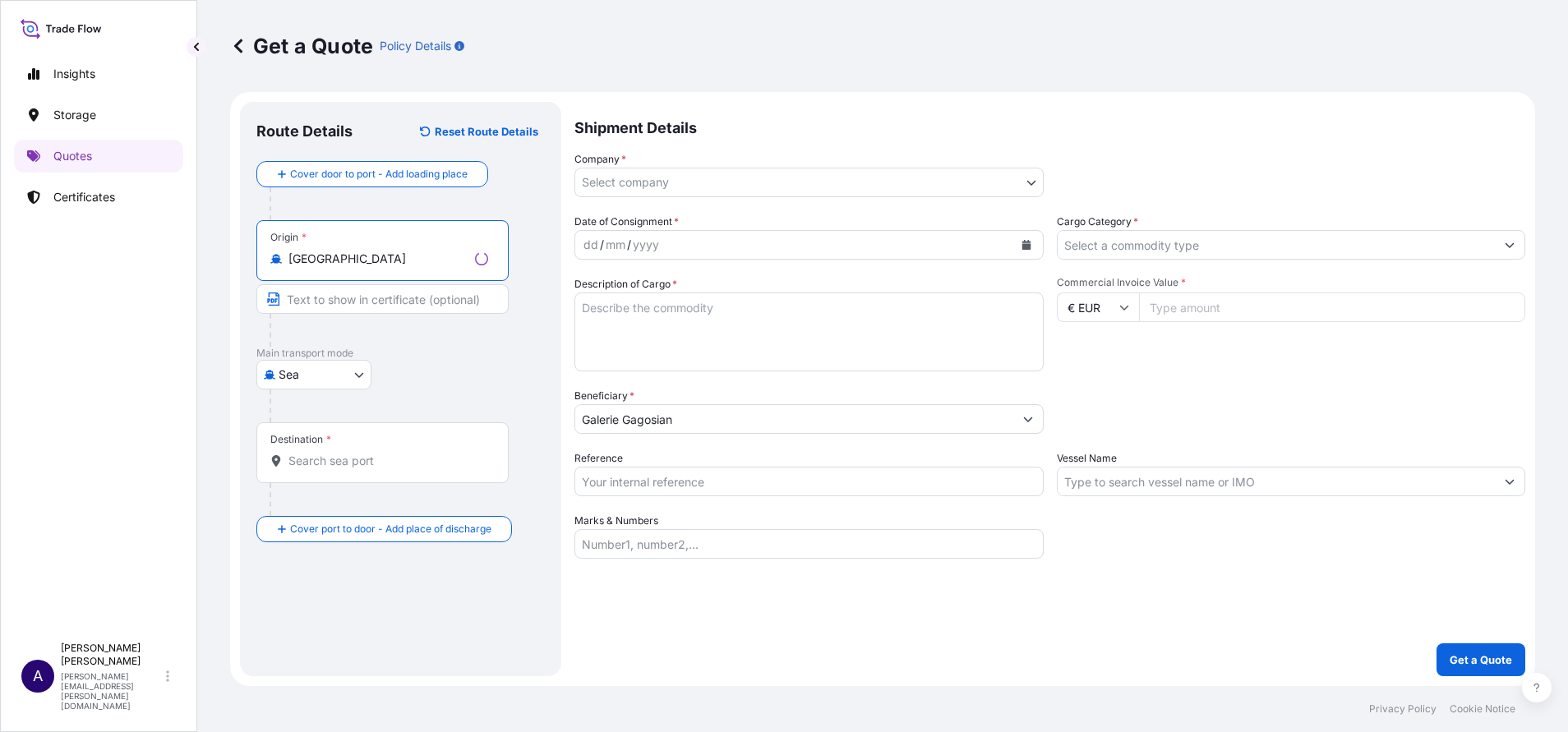
type input "[GEOGRAPHIC_DATA]"
click at [337, 461] on input "Destination *" at bounding box center [388, 460] width 199 height 17
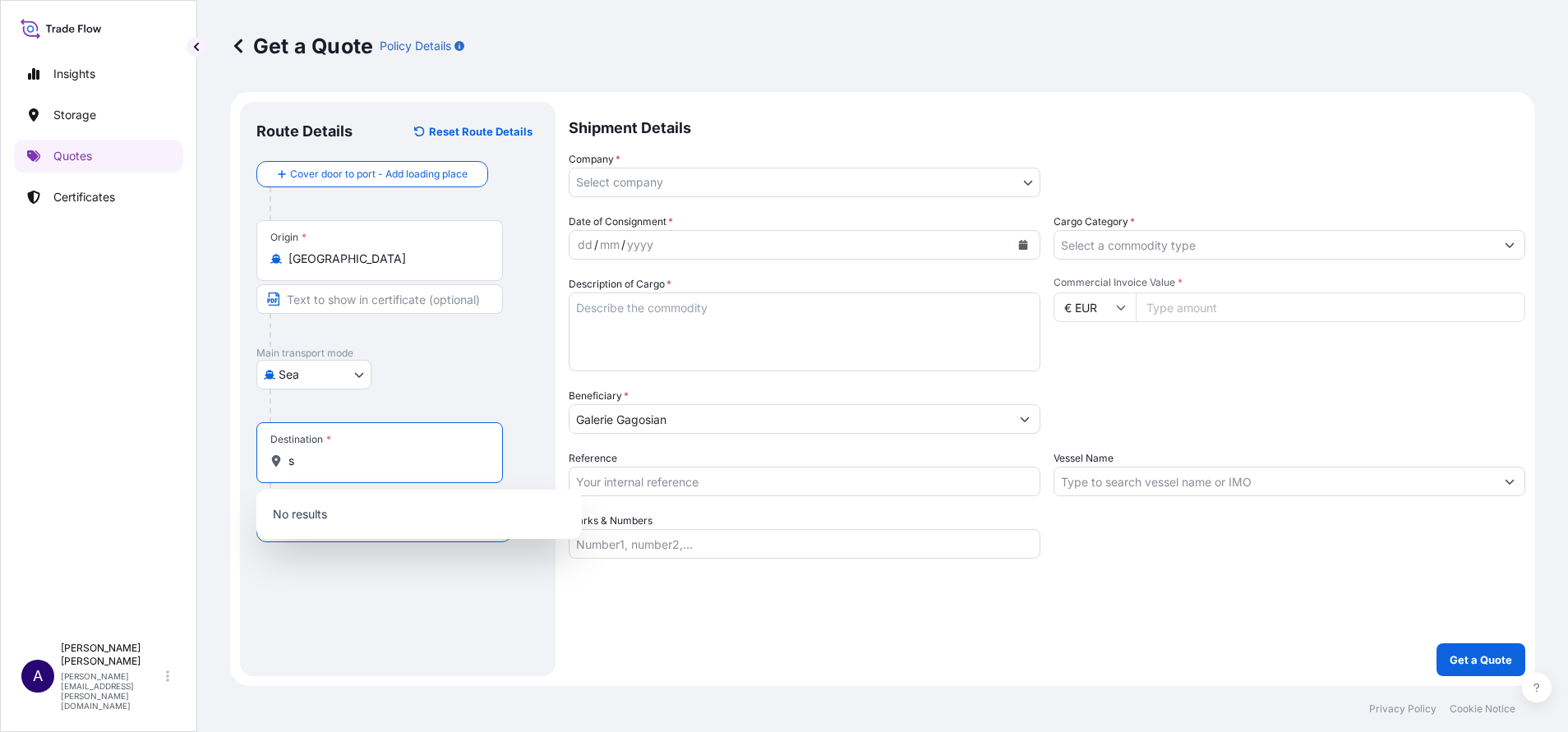
click at [337, 461] on input "s" at bounding box center [385, 460] width 194 height 17
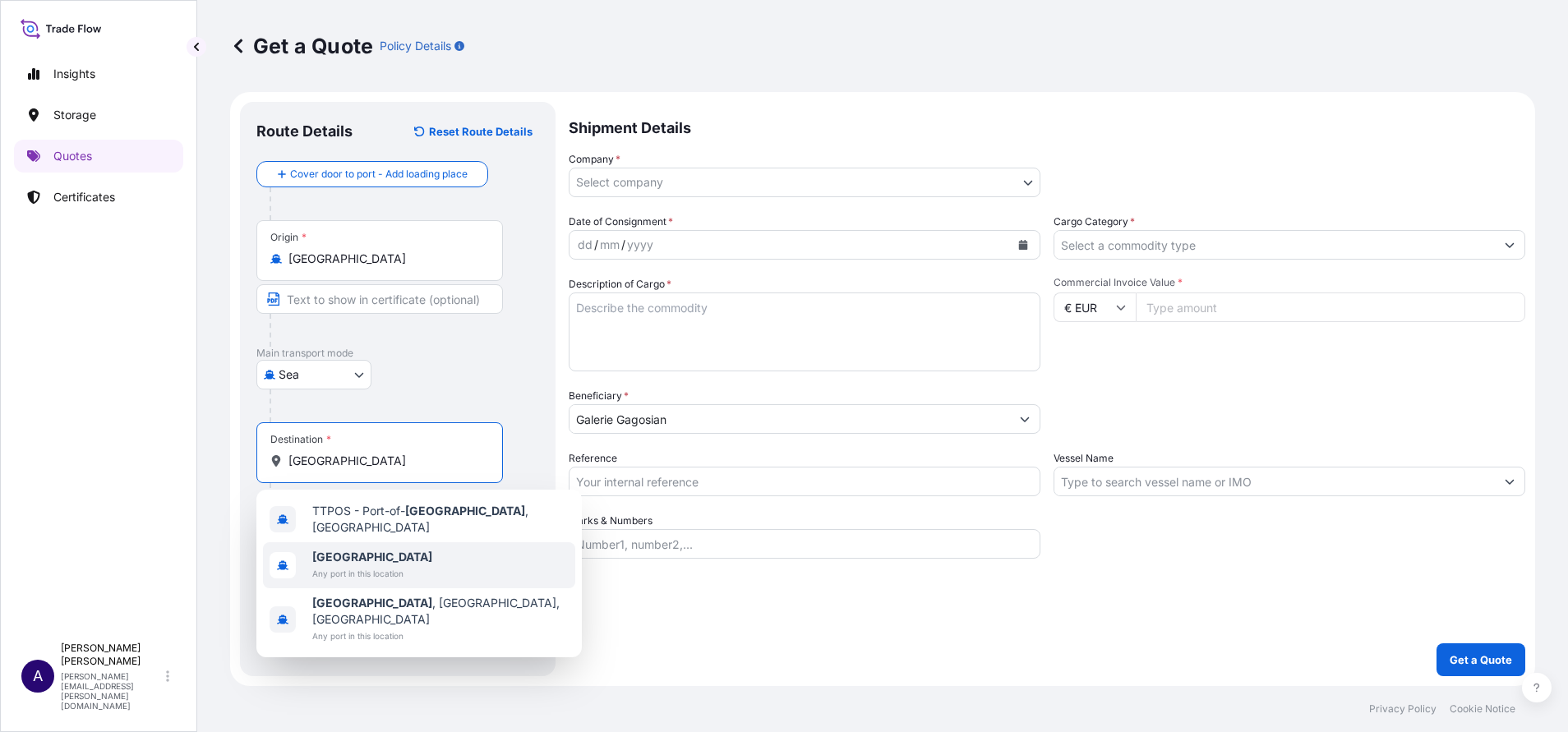
click at [332, 551] on b "[GEOGRAPHIC_DATA]" at bounding box center [372, 556] width 120 height 14
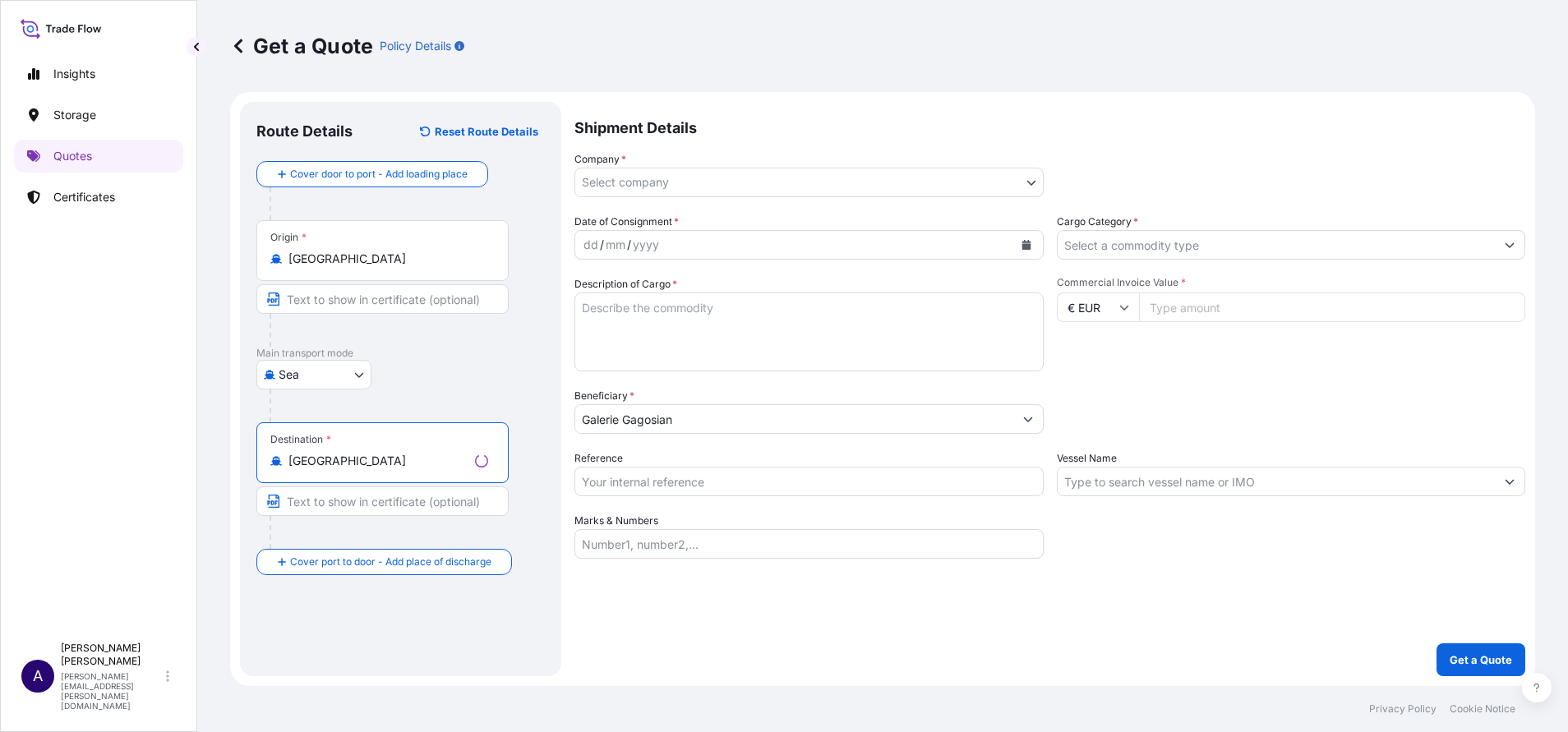
type input "[GEOGRAPHIC_DATA]"
click at [808, 183] on body "6 options available. 0 options available. 3 options available. Insights Storage…" at bounding box center [784, 366] width 1568 height 732
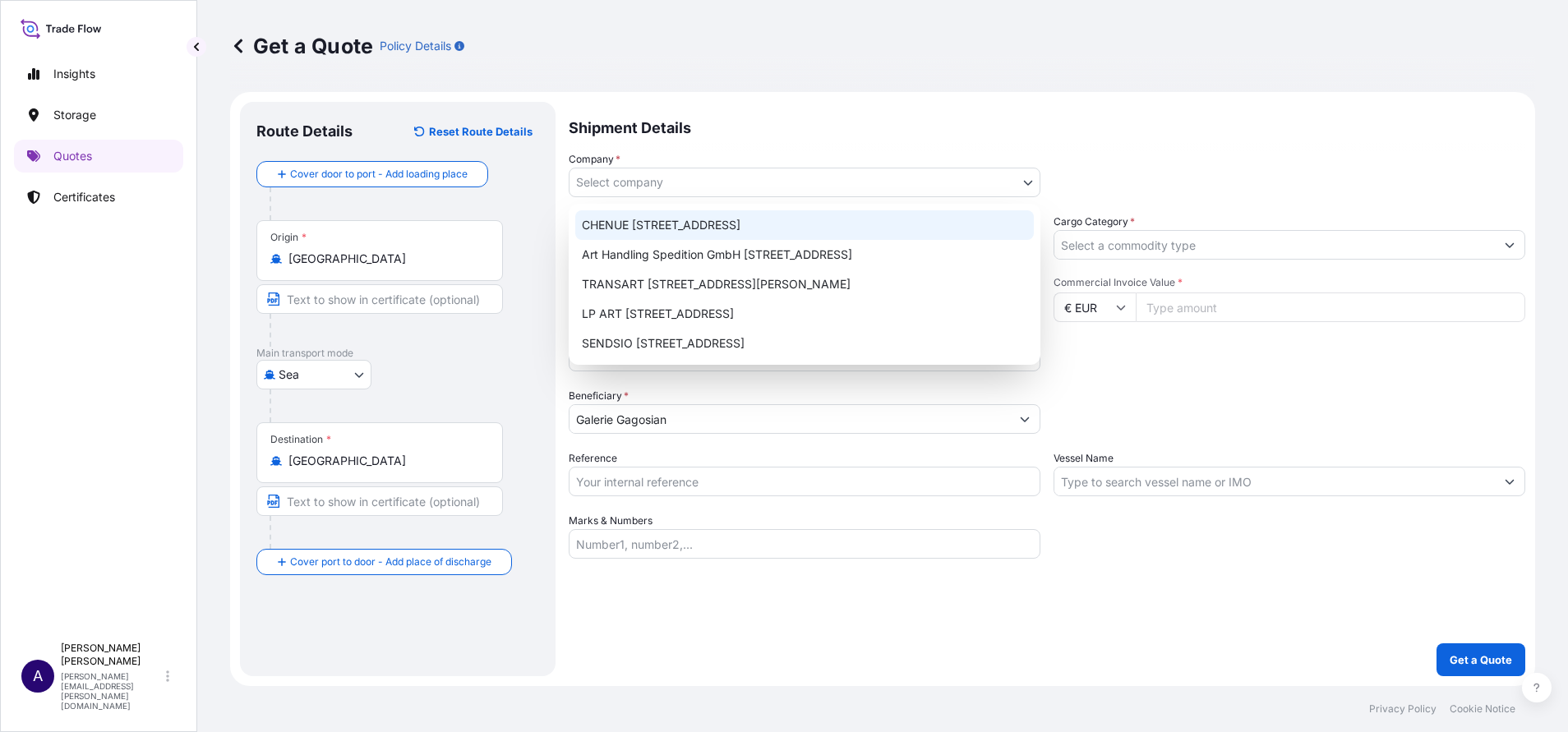
click at [727, 229] on div "CHENUE [STREET_ADDRESS]" at bounding box center [805, 225] width 458 height 30
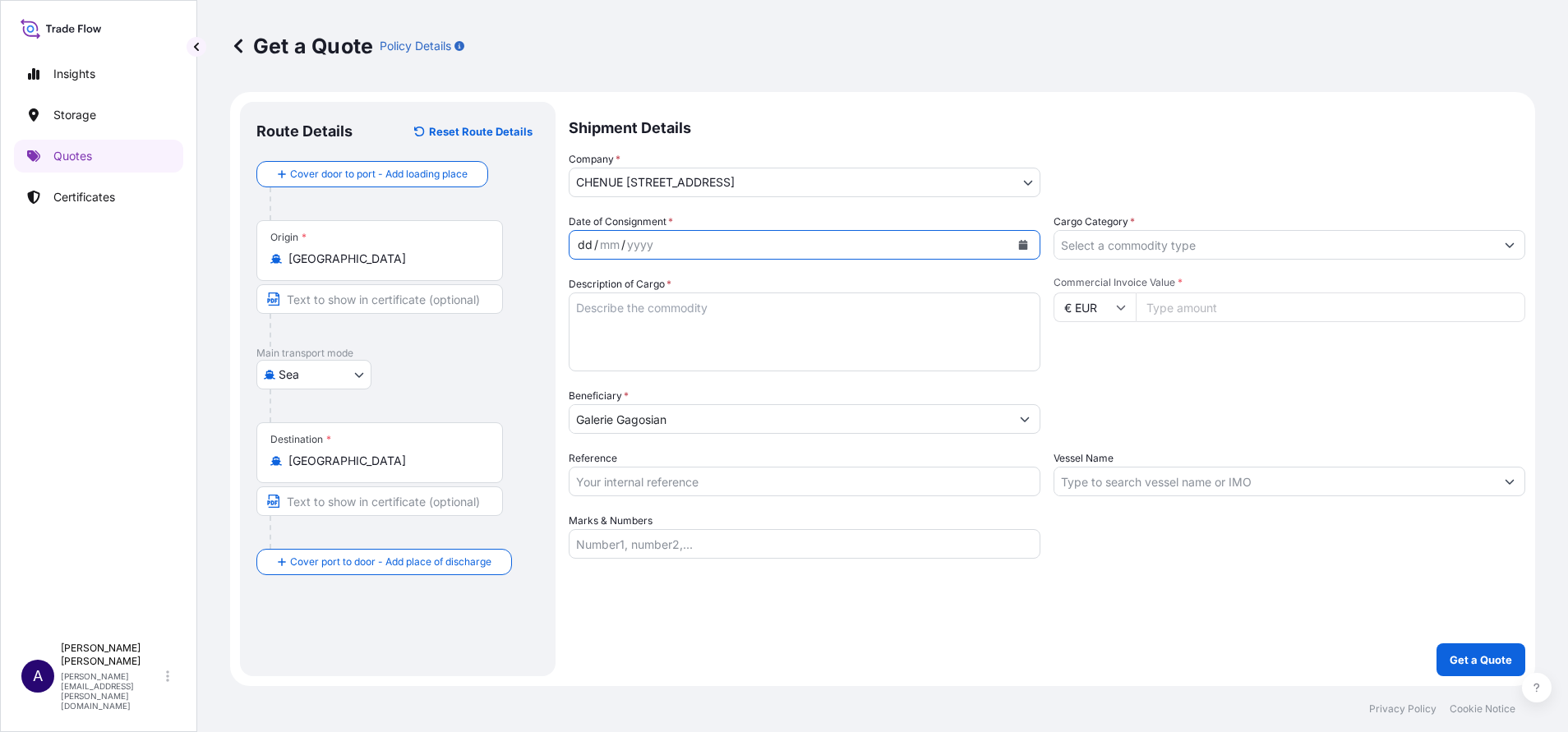
click at [833, 233] on div "dd / mm / yyyy" at bounding box center [790, 245] width 441 height 30
click at [1022, 250] on button "Calendar" at bounding box center [1023, 245] width 26 height 26
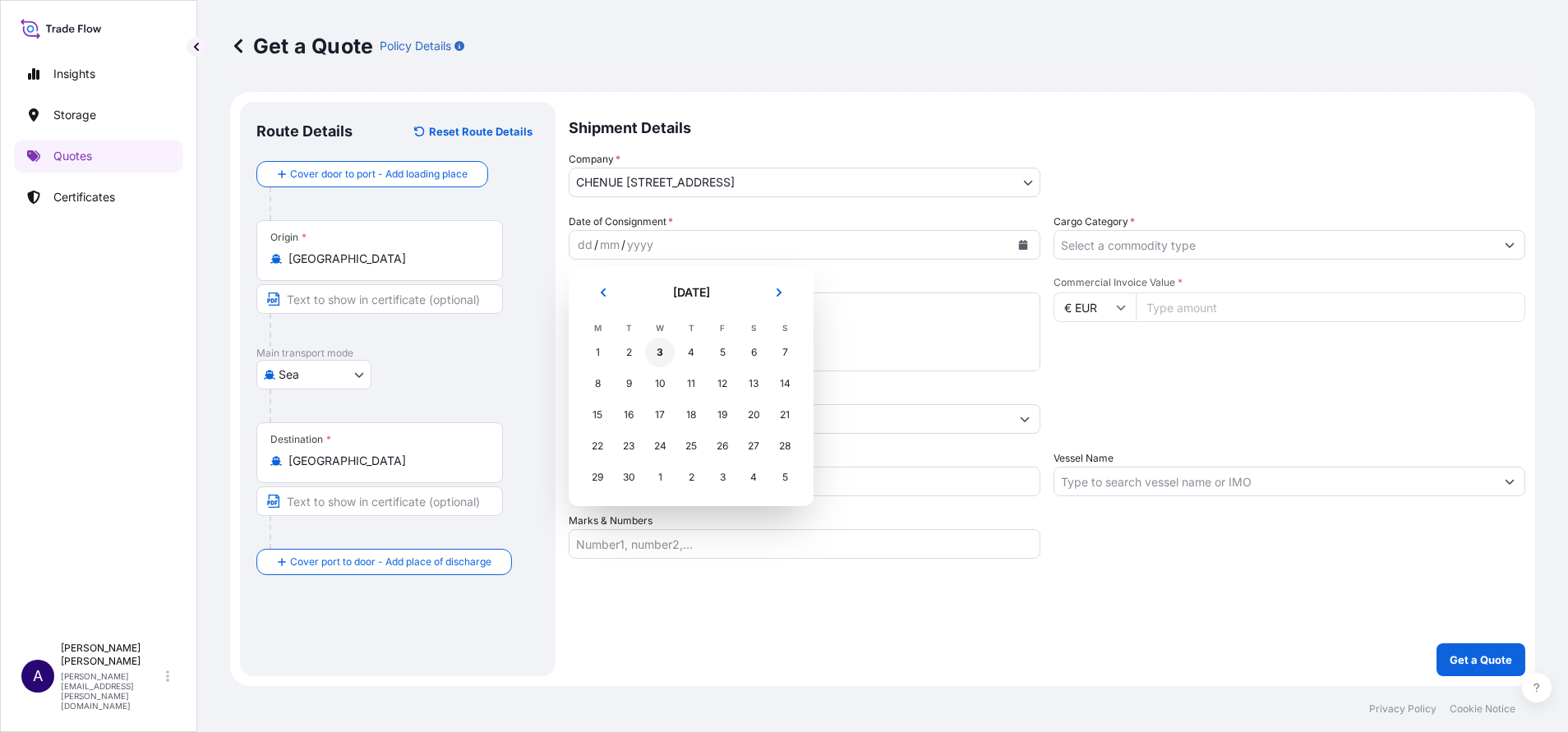
click at [663, 356] on div "3" at bounding box center [660, 352] width 30 height 30
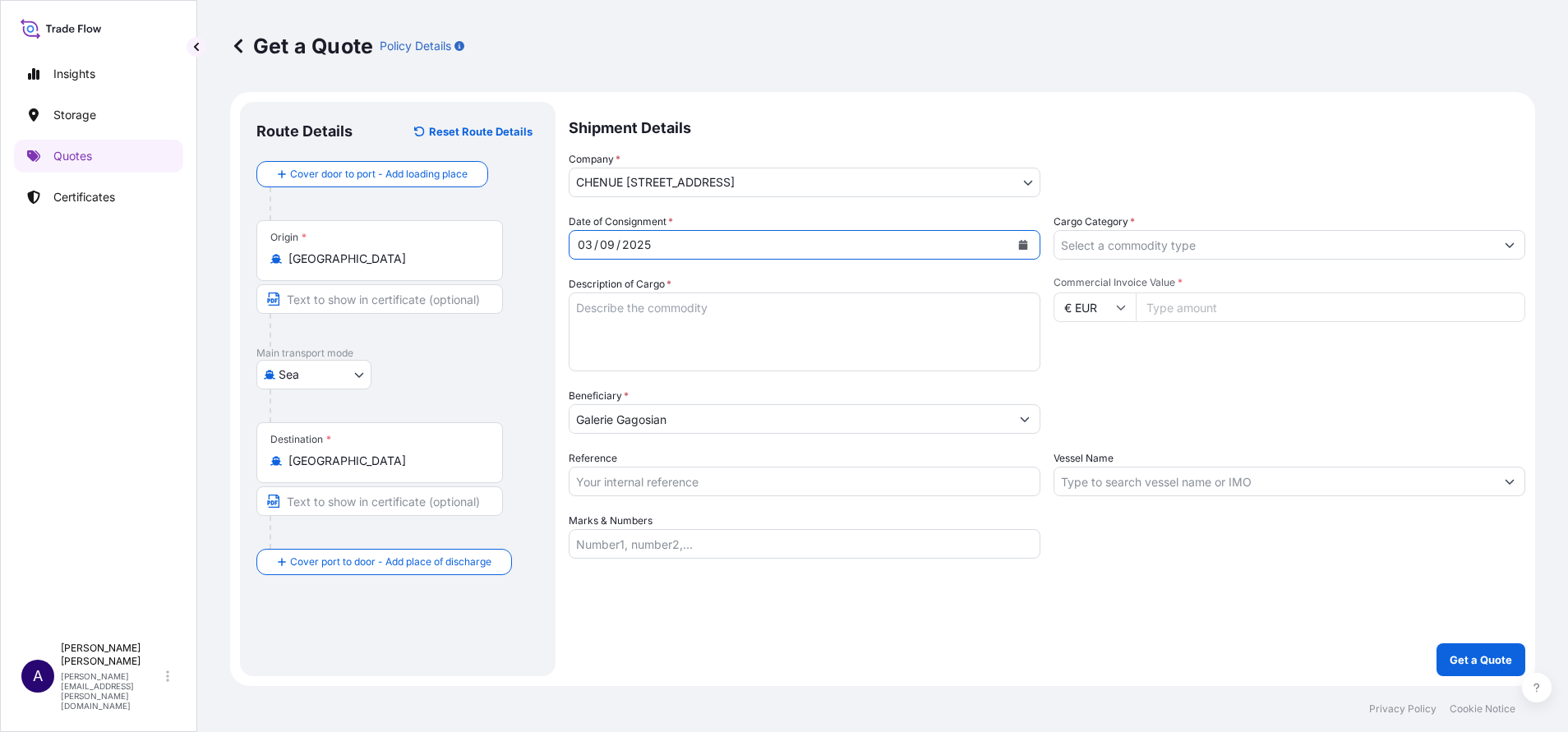
click at [1115, 249] on input "Cargo Category *" at bounding box center [1274, 245] width 441 height 30
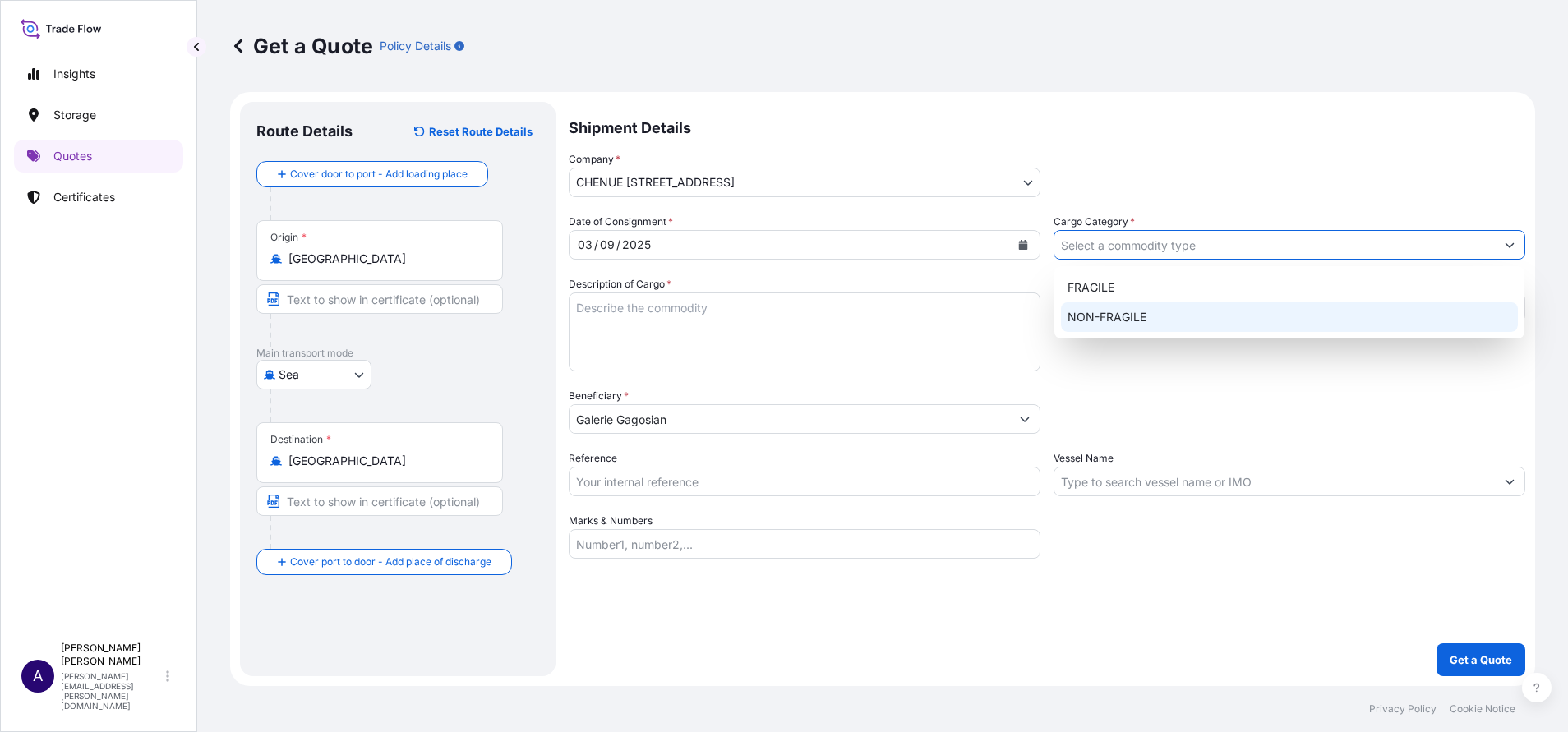
click at [1102, 312] on div "NON-FRAGILE" at bounding box center [1289, 317] width 457 height 30
type input "NON-FRAGILE"
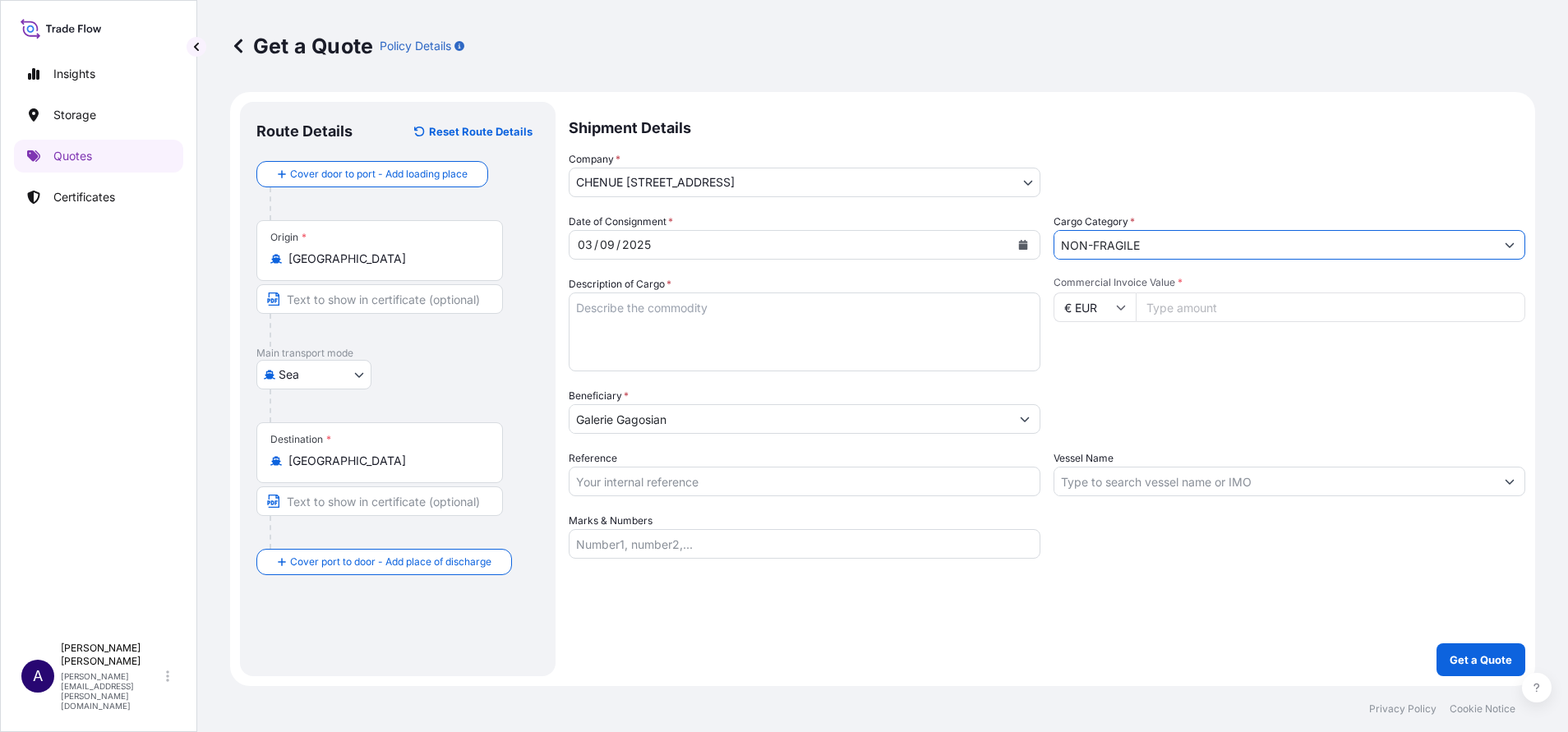
click at [932, 319] on textarea "Description of Cargo *" at bounding box center [804, 331] width 471 height 78
click at [932, 319] on textarea "t" at bounding box center [804, 331] width 471 height 78
type textarea "test"
click at [1251, 307] on input "Commercial Invoice Value *" at bounding box center [1330, 307] width 390 height 30
type input "100"
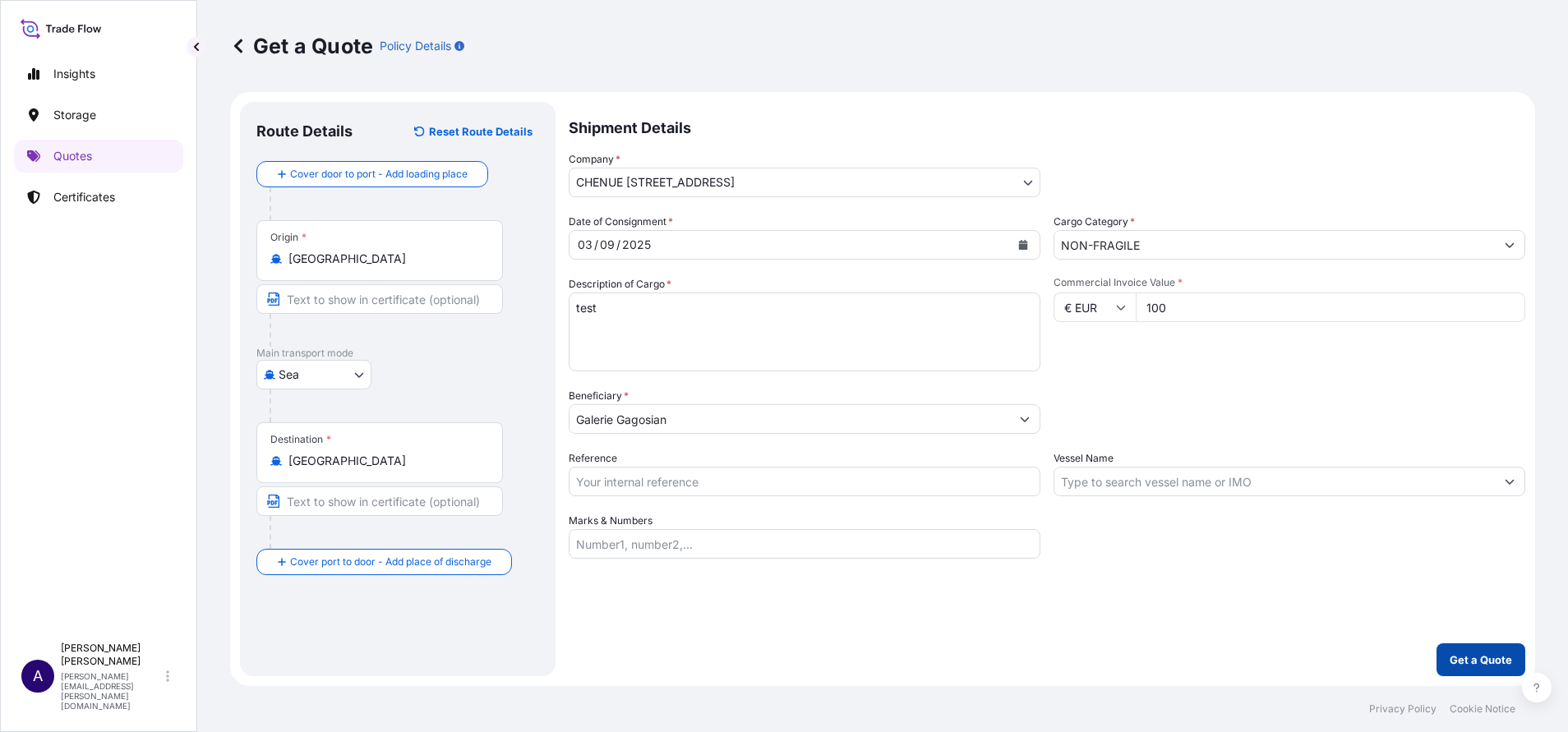
click at [1471, 664] on p "Get a Quote" at bounding box center [1481, 660] width 63 height 17
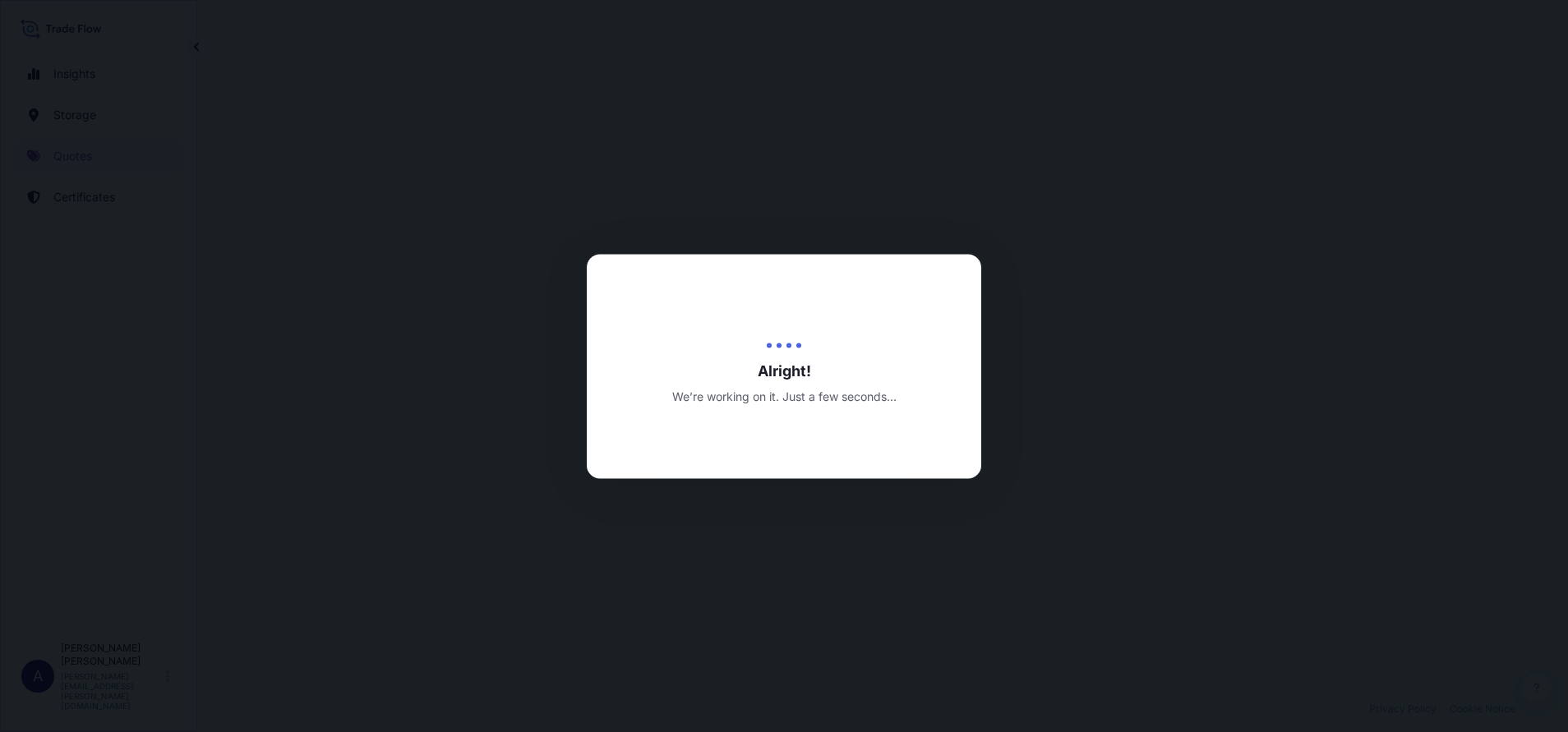
select select "Sea"
select select "31990"
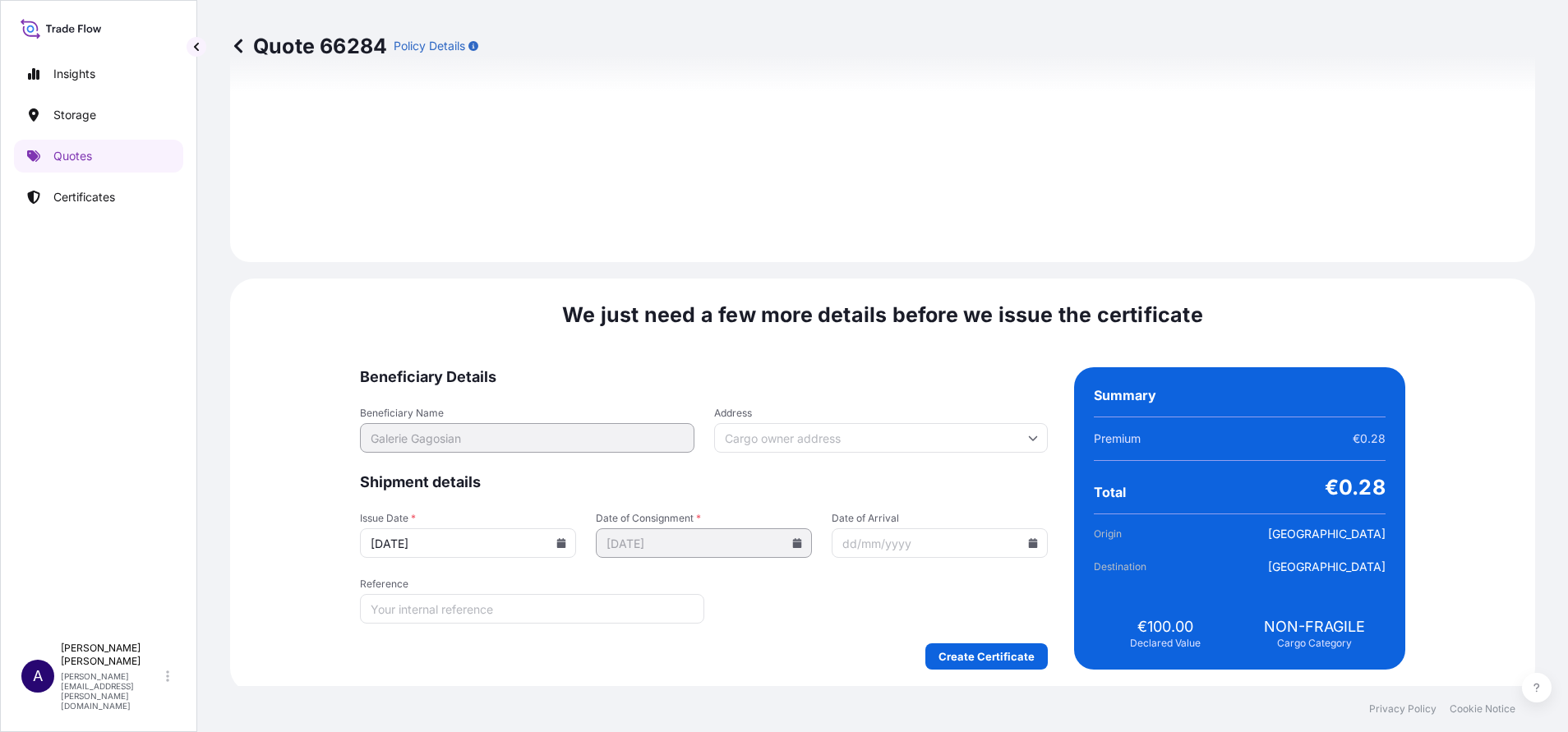
scroll to position [1713, 0]
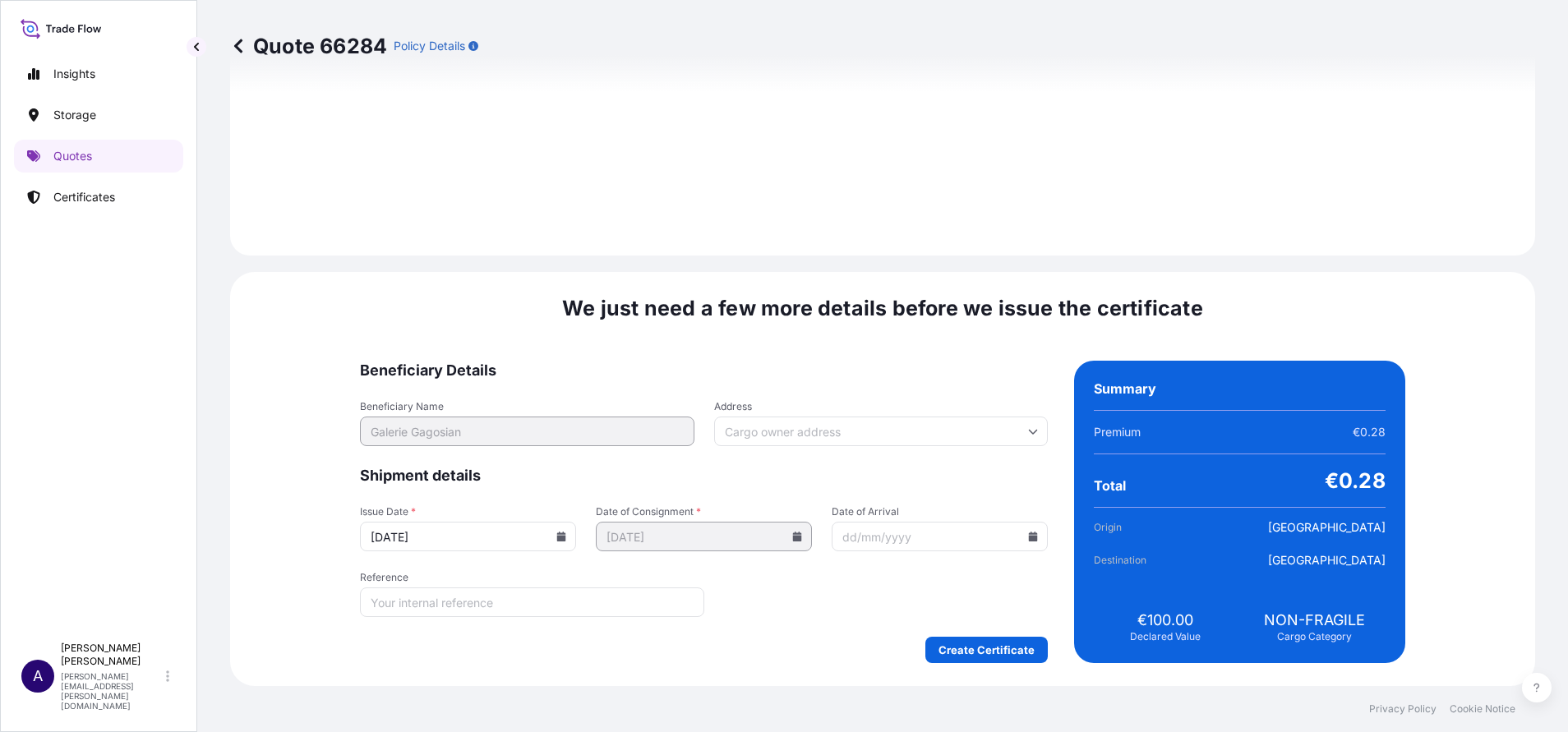
click at [1028, 428] on icon at bounding box center [1033, 431] width 10 height 10
click at [975, 371] on span "Beneficiary Details" at bounding box center [704, 371] width 688 height 20
click at [1390, 547] on div "We just need a few more details before we issue the certificate Beneficiary Det…" at bounding box center [882, 478] width 1305 height 414
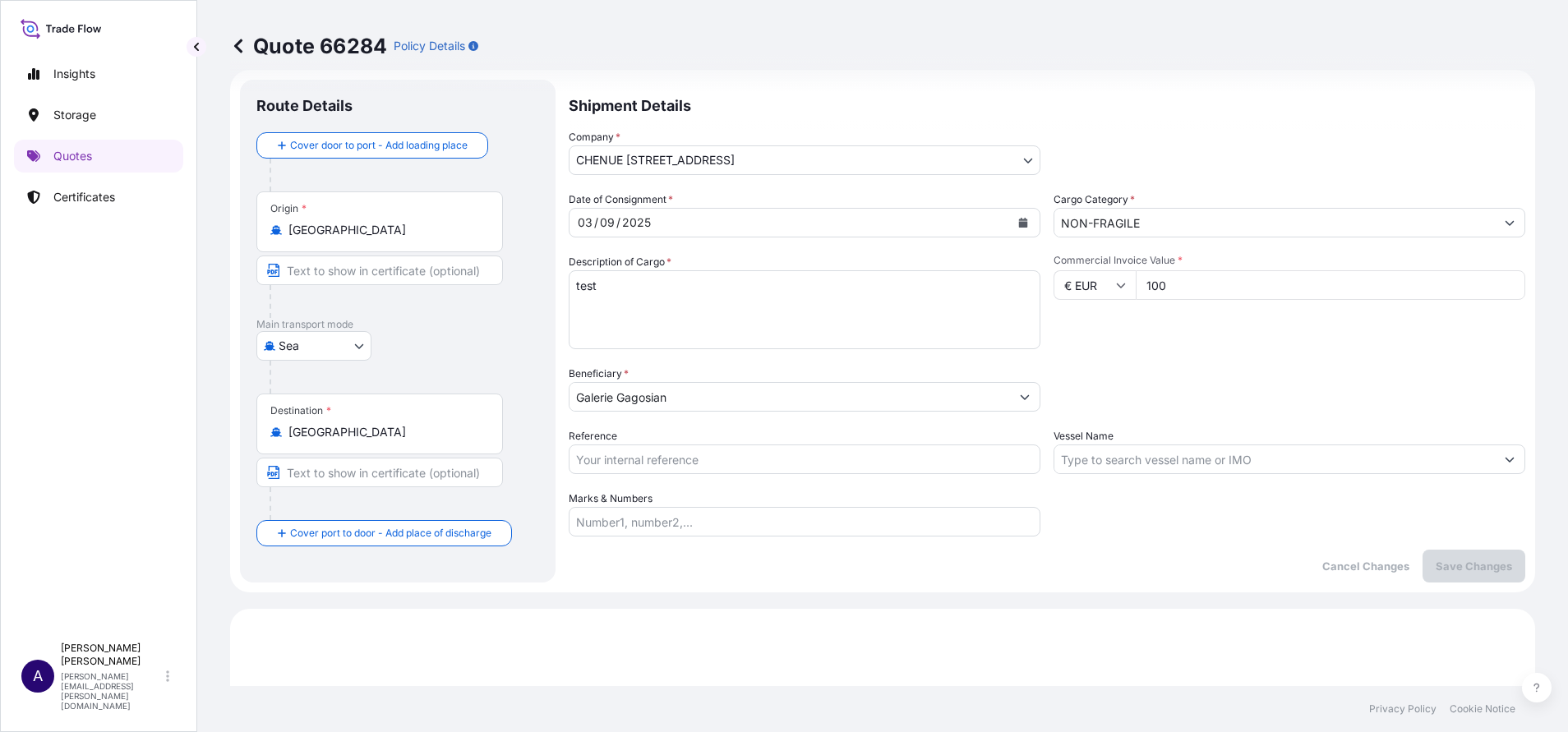
scroll to position [12, 0]
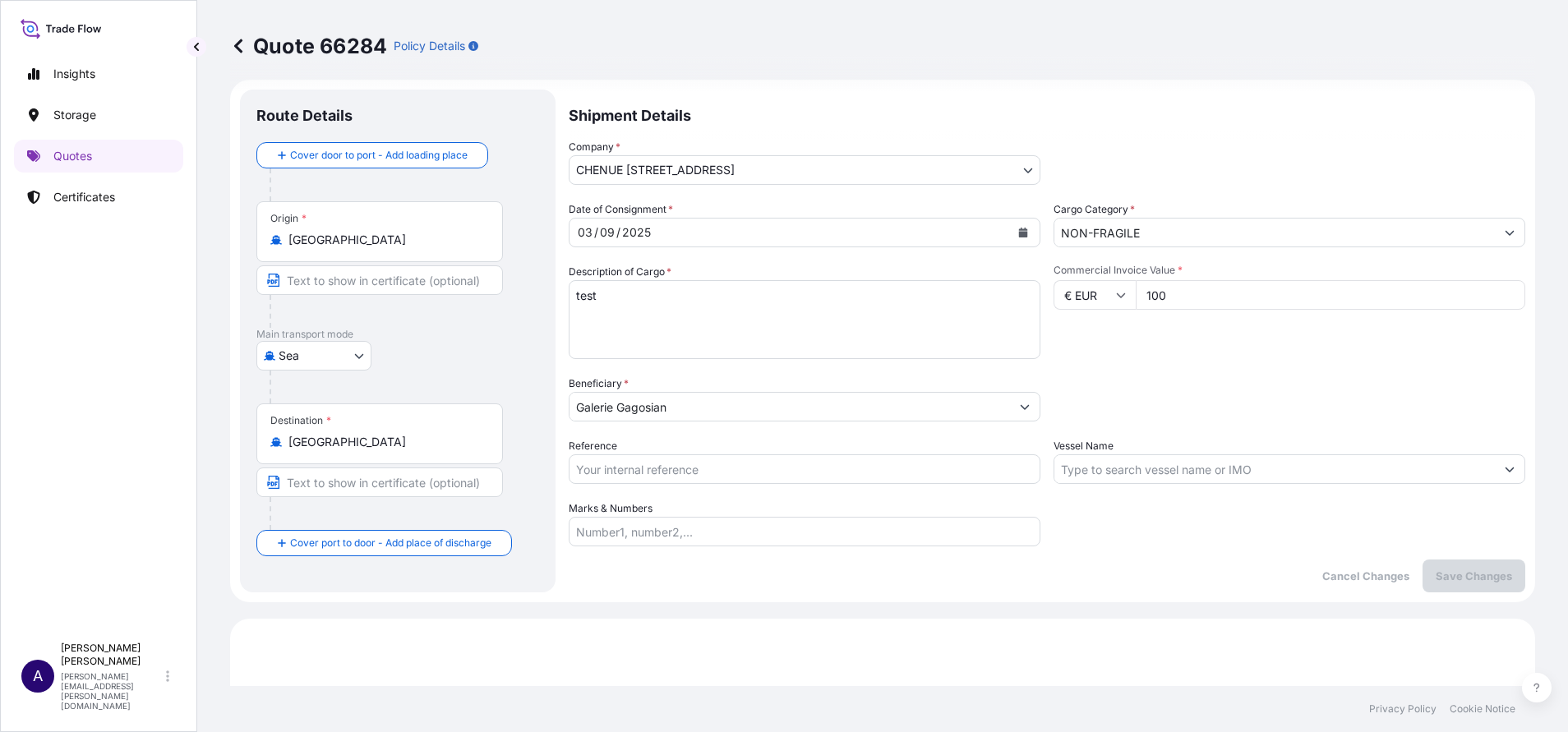
click at [1287, 182] on div "Company * [GEOGRAPHIC_DATA][STREET_ADDRESS][STREET_ADDRESS] Art Handling Spedit…" at bounding box center [1047, 162] width 957 height 46
drag, startPoint x: 572, startPoint y: 383, endPoint x: 630, endPoint y: 385, distance: 58.0
click at [630, 385] on div "Beneficiary * Galerie Gagosian" at bounding box center [804, 398] width 471 height 46
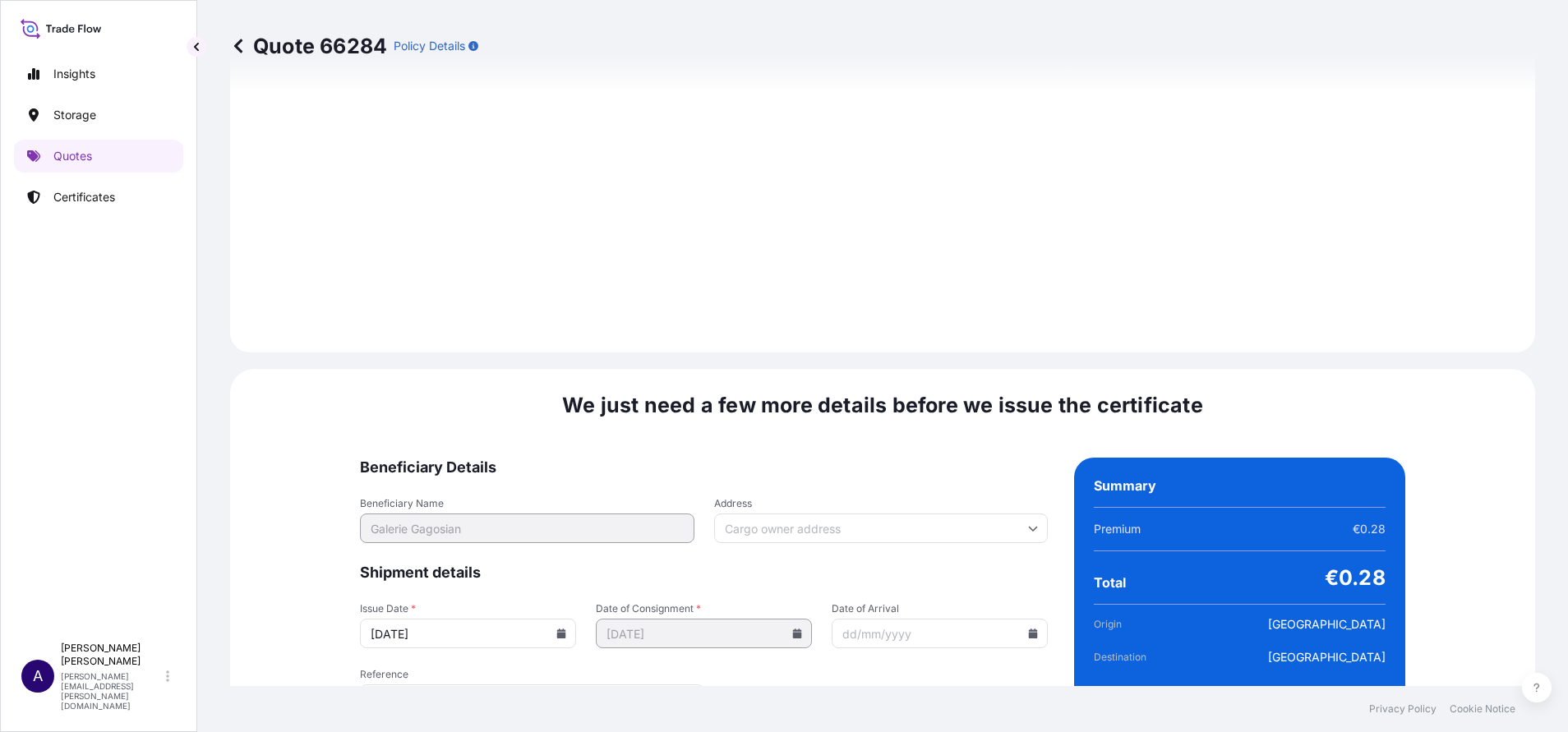
scroll to position [1713, 0]
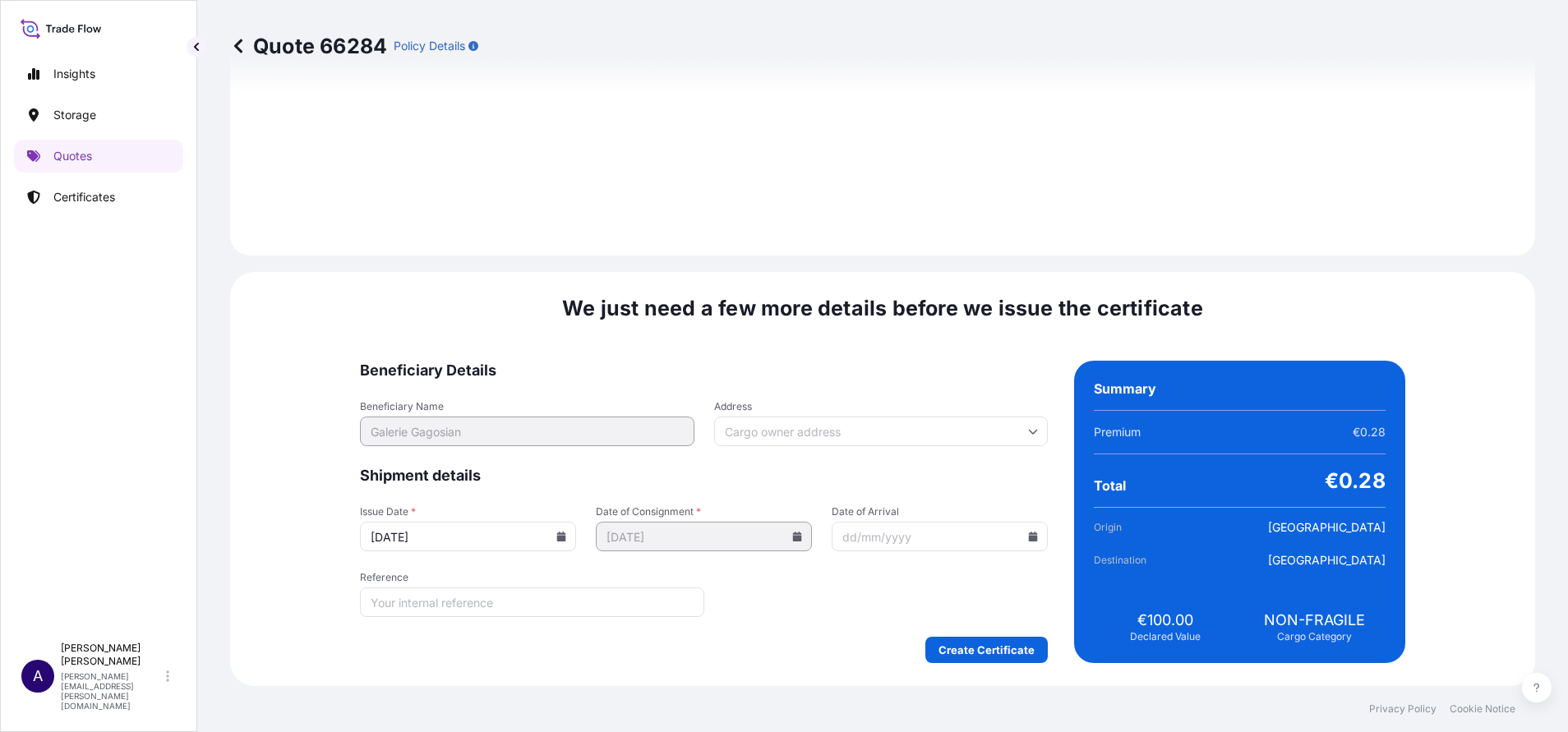
click at [755, 428] on input "Address" at bounding box center [881, 431] width 334 height 30
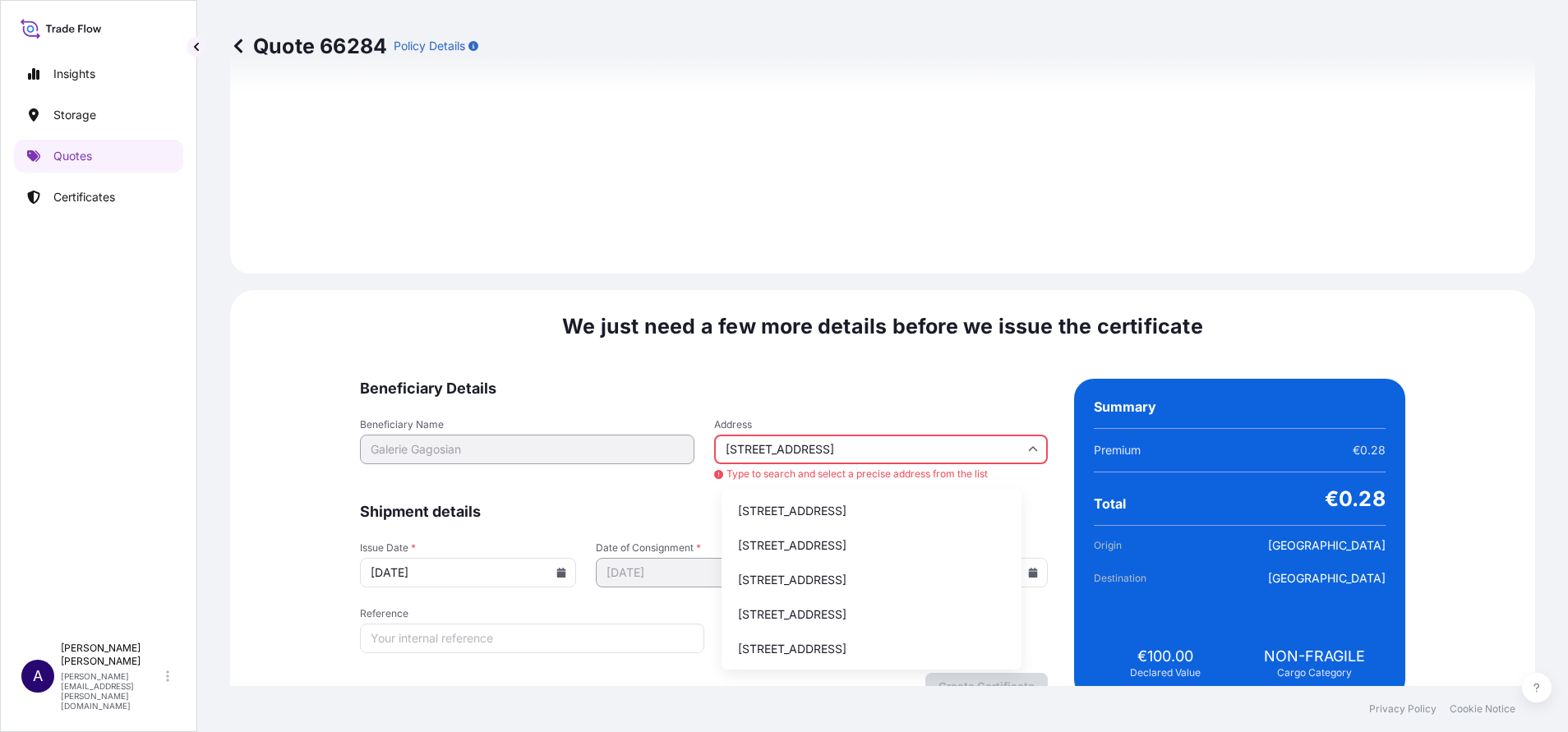
type input "[STREET_ADDRESS]"
